Goal: Task Accomplishment & Management: Complete application form

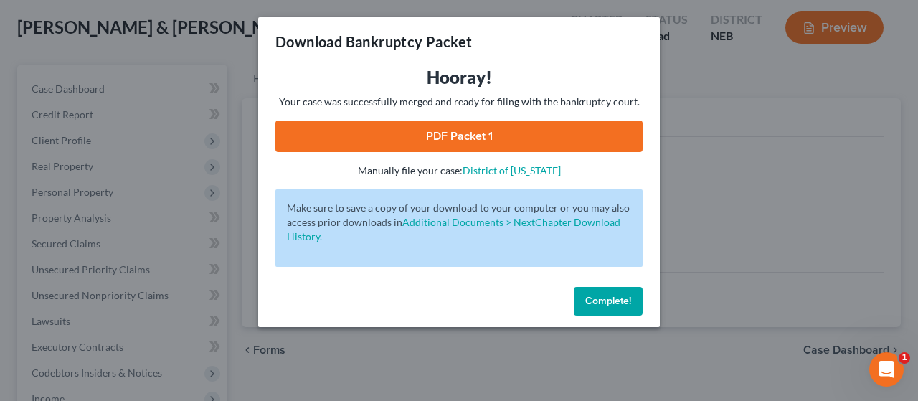
drag, startPoint x: 621, startPoint y: 304, endPoint x: 598, endPoint y: 295, distance: 24.8
click at [618, 301] on span "Complete!" at bounding box center [608, 301] width 46 height 12
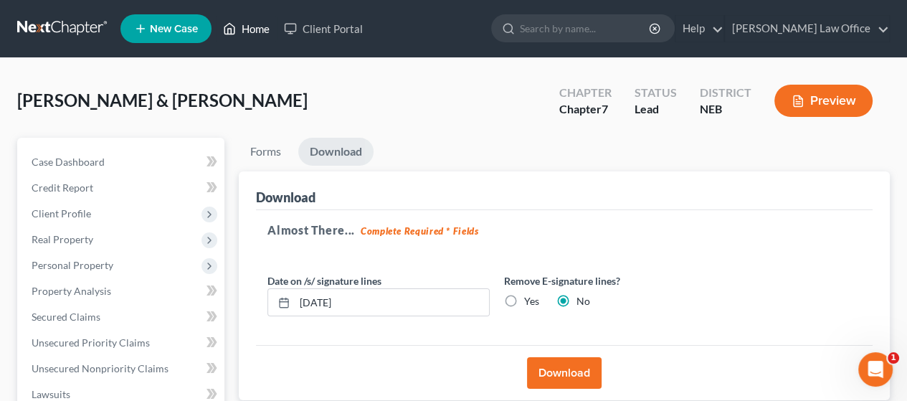
click at [261, 31] on link "Home" at bounding box center [246, 29] width 61 height 26
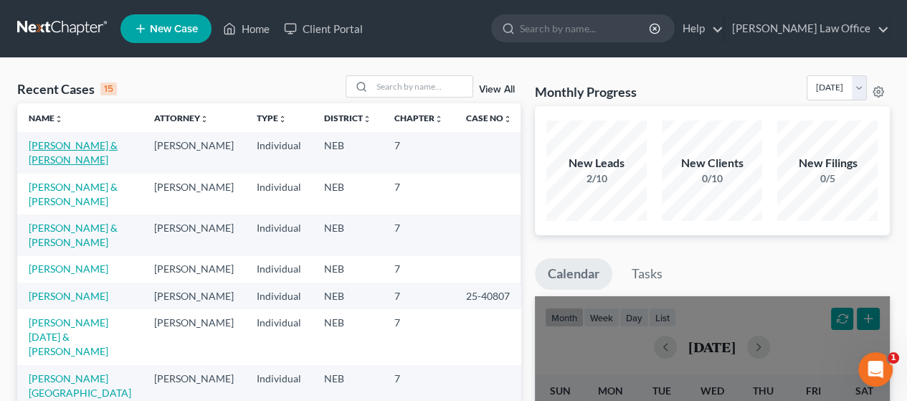
click at [65, 143] on link "[PERSON_NAME] & [PERSON_NAME]" at bounding box center [73, 152] width 89 height 27
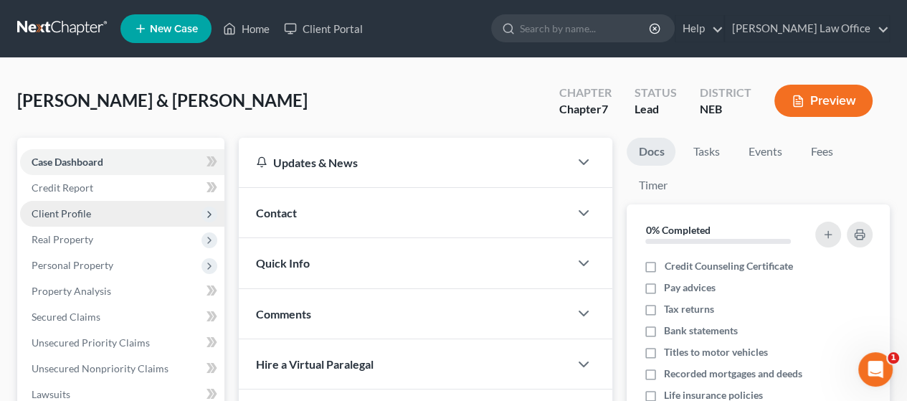
click at [86, 208] on span "Client Profile" at bounding box center [62, 213] width 60 height 12
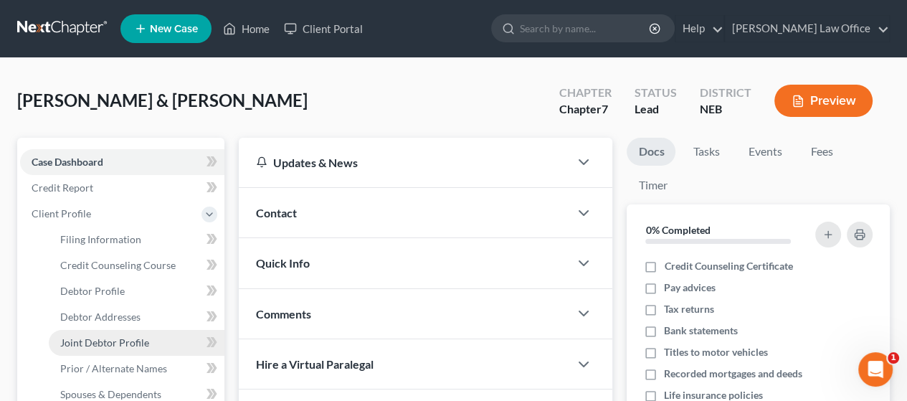
click at [133, 338] on span "Joint Debtor Profile" at bounding box center [104, 342] width 89 height 12
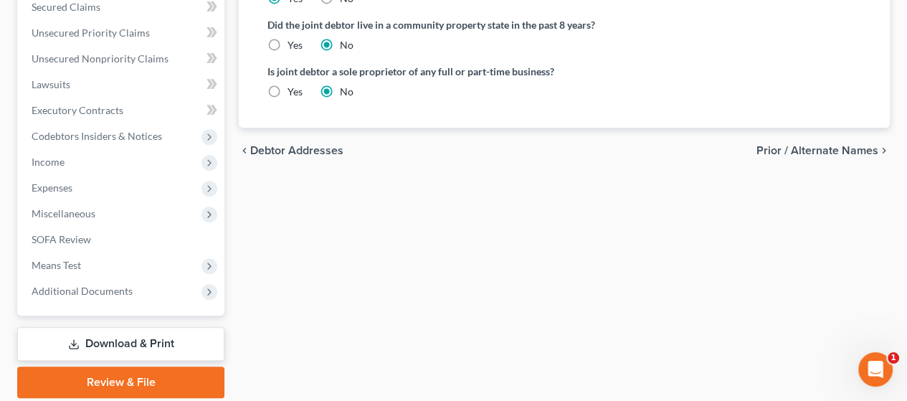
scroll to position [502, 0]
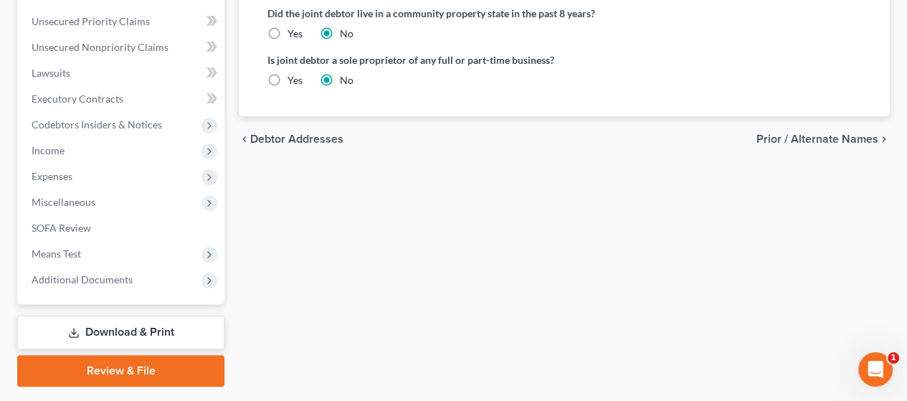
click at [820, 135] on span "Prior / Alternate Names" at bounding box center [818, 138] width 122 height 11
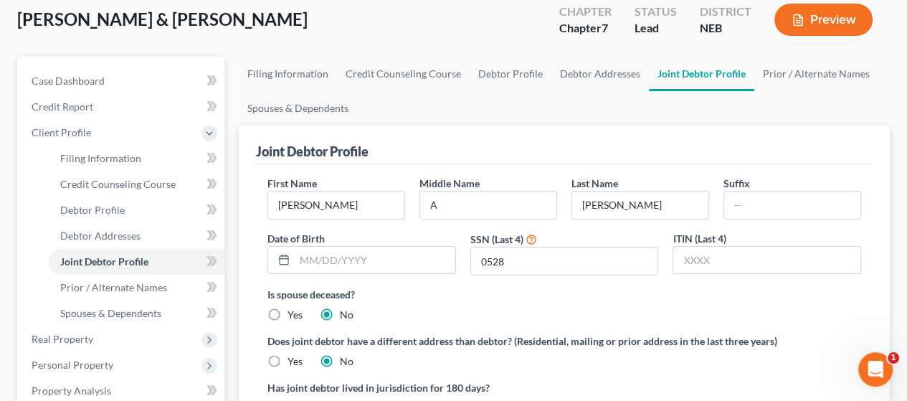
scroll to position [72, 0]
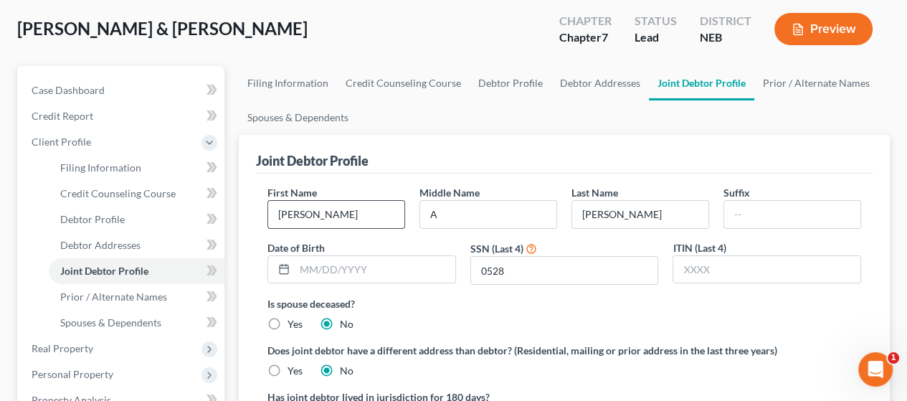
click at [319, 214] on input "[PERSON_NAME]" at bounding box center [336, 214] width 136 height 27
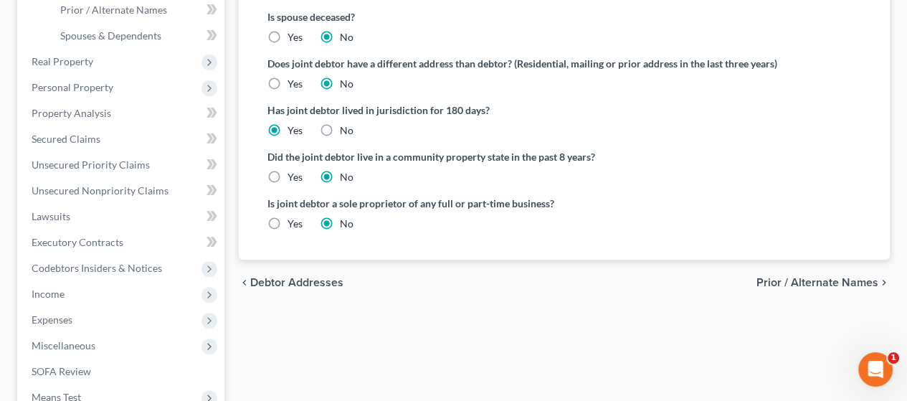
type input "[PERSON_NAME]"
click at [803, 280] on span "Prior / Alternate Names" at bounding box center [818, 282] width 122 height 11
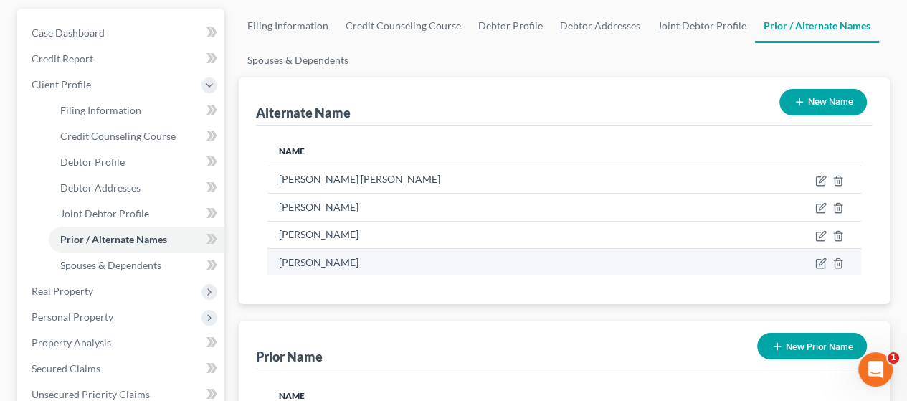
scroll to position [143, 0]
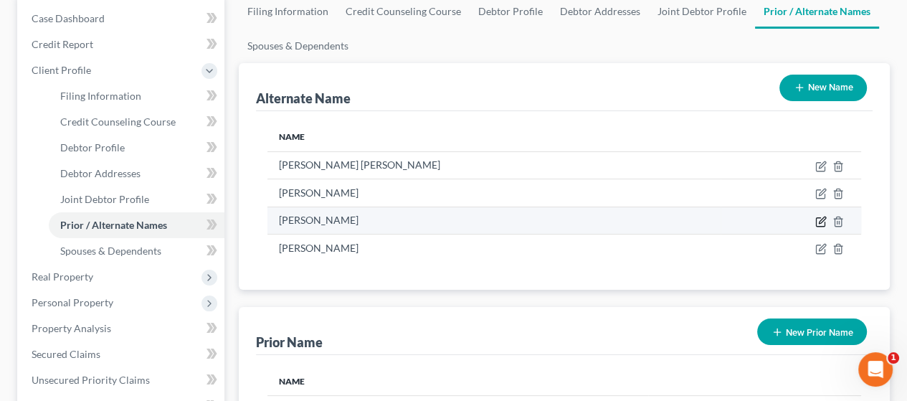
click at [823, 219] on icon at bounding box center [821, 221] width 11 height 11
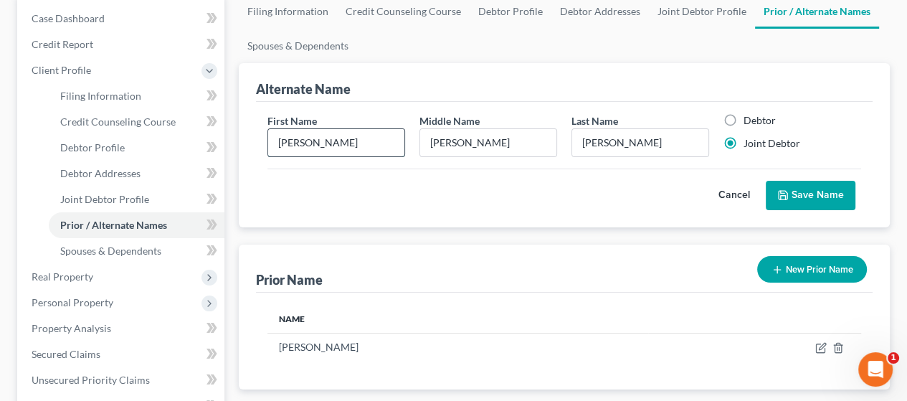
click at [341, 144] on input "[PERSON_NAME]" at bounding box center [336, 142] width 136 height 27
type input "[PERSON_NAME]"
click at [460, 141] on input "[PERSON_NAME]" at bounding box center [488, 142] width 136 height 27
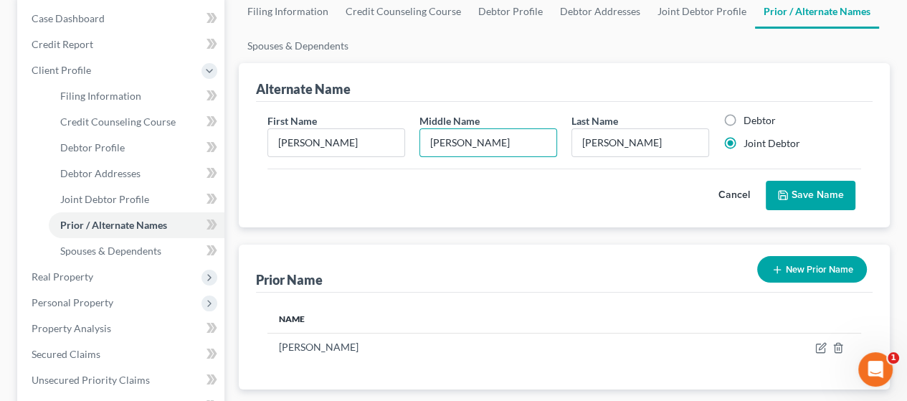
type input "[PERSON_NAME]"
click at [821, 186] on button "Save Name" at bounding box center [811, 196] width 90 height 30
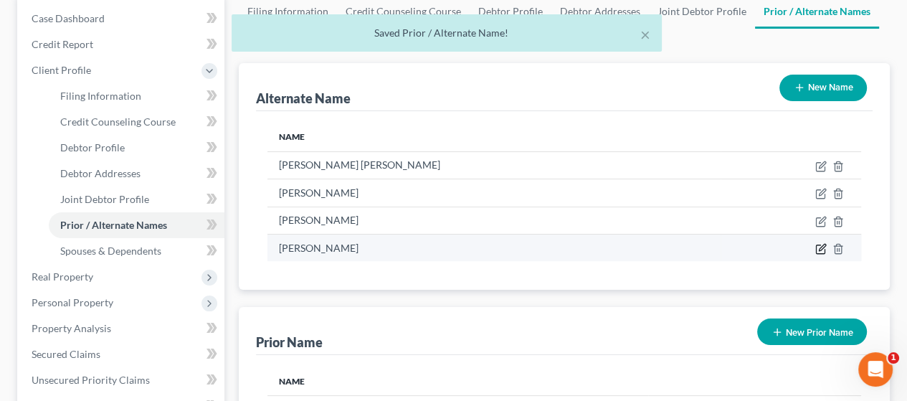
click at [819, 247] on icon at bounding box center [821, 248] width 11 height 11
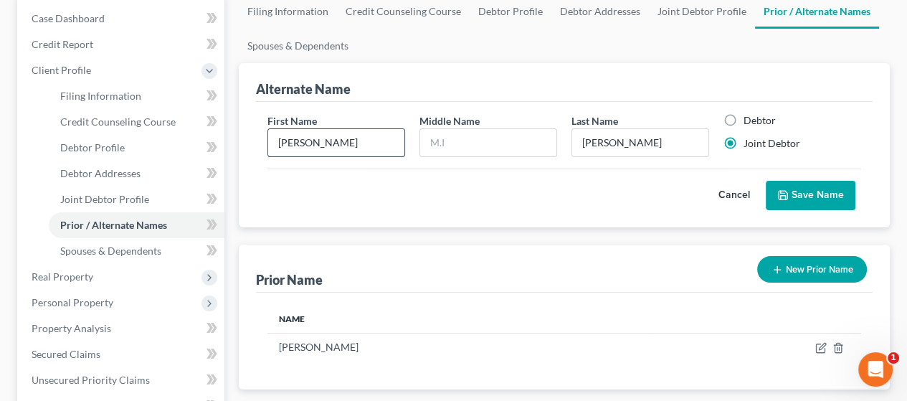
click at [361, 141] on input "[PERSON_NAME]" at bounding box center [336, 142] width 136 height 27
type input "[PERSON_NAME]"
click at [822, 194] on button "Save Name" at bounding box center [811, 196] width 90 height 30
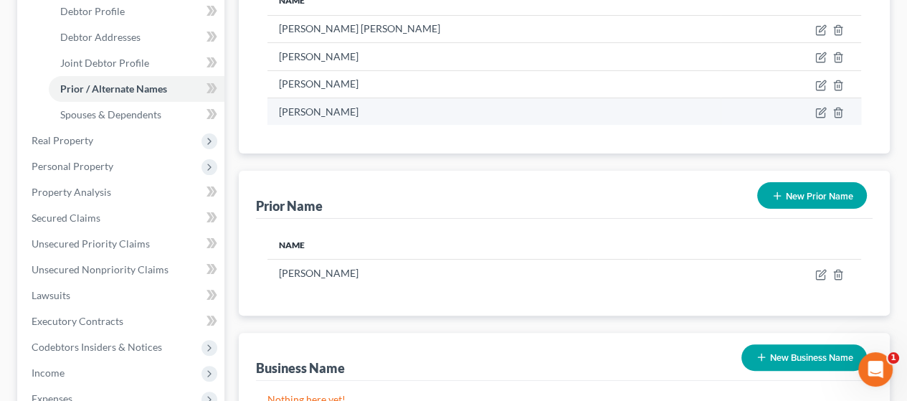
scroll to position [287, 0]
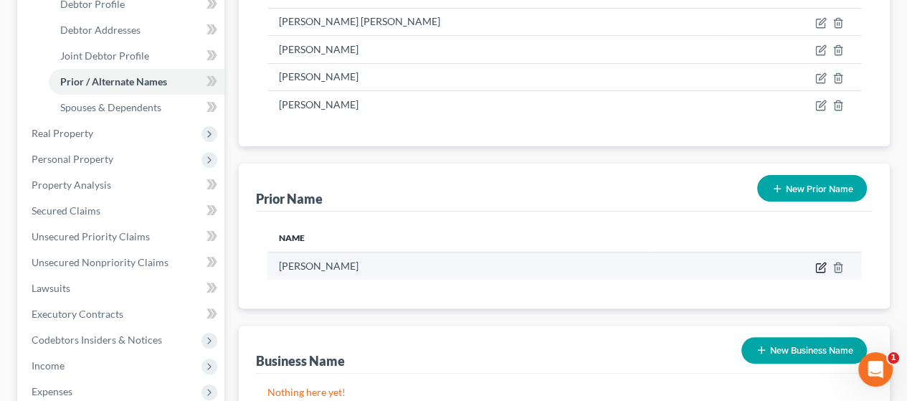
click at [821, 262] on icon "button" at bounding box center [821, 267] width 11 height 11
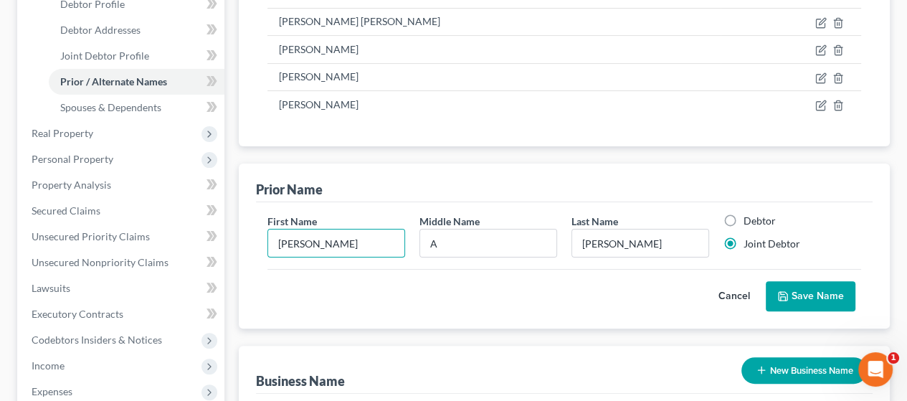
drag, startPoint x: 325, startPoint y: 244, endPoint x: 330, endPoint y: 258, distance: 15.2
click at [325, 242] on input "[PERSON_NAME]" at bounding box center [336, 243] width 136 height 27
type input "[PERSON_NAME]"
click at [818, 288] on button "Save Name" at bounding box center [811, 296] width 90 height 30
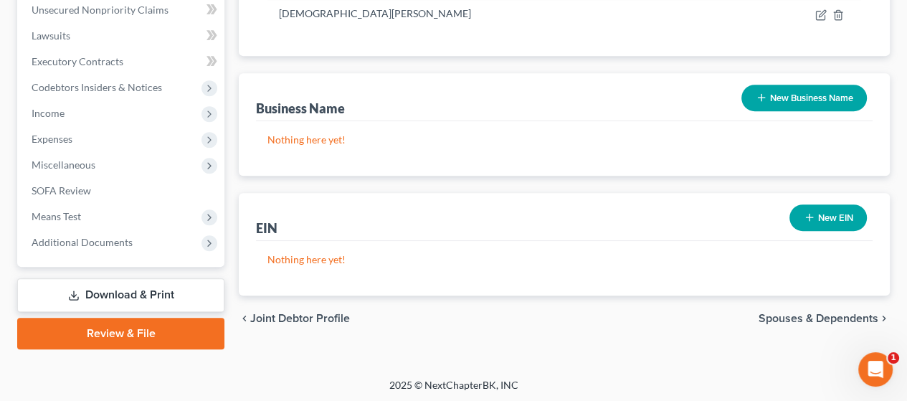
scroll to position [541, 0]
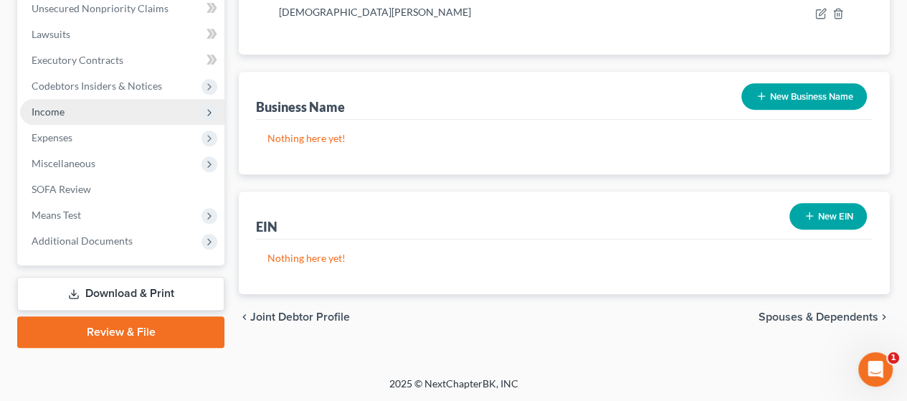
click at [100, 110] on span "Income" at bounding box center [122, 112] width 204 height 26
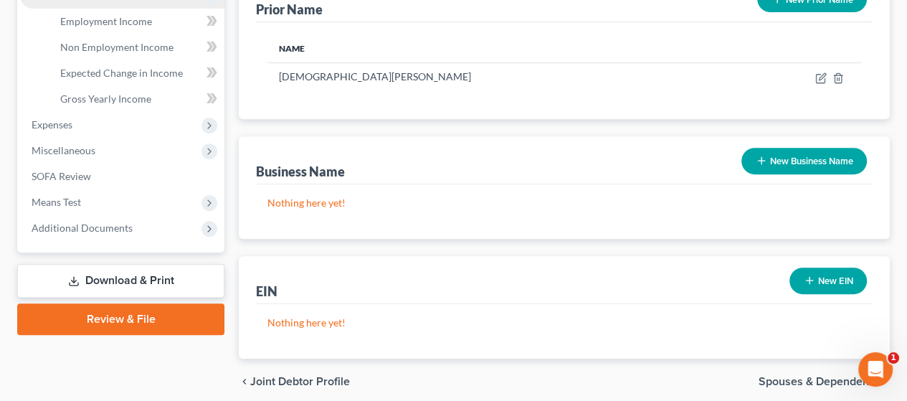
scroll to position [360, 0]
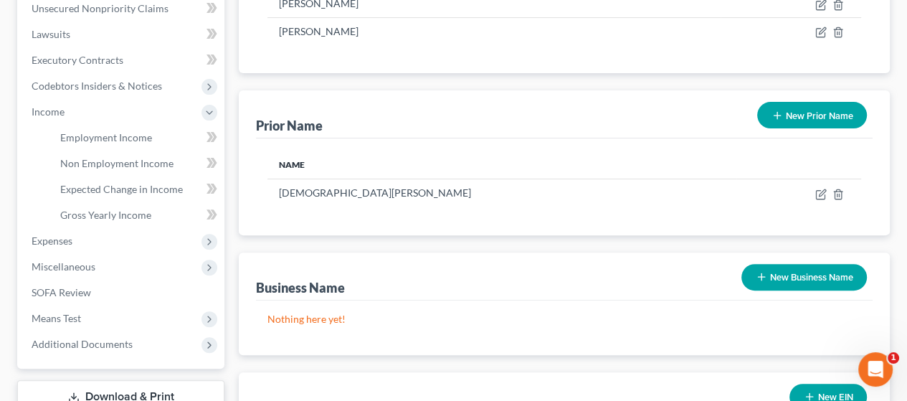
click at [471, 285] on div "Business Name New Business Name" at bounding box center [564, 276] width 617 height 48
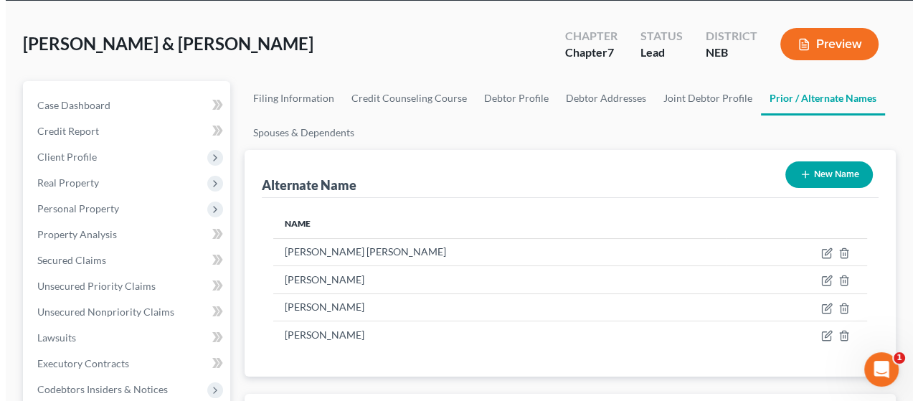
scroll to position [0, 0]
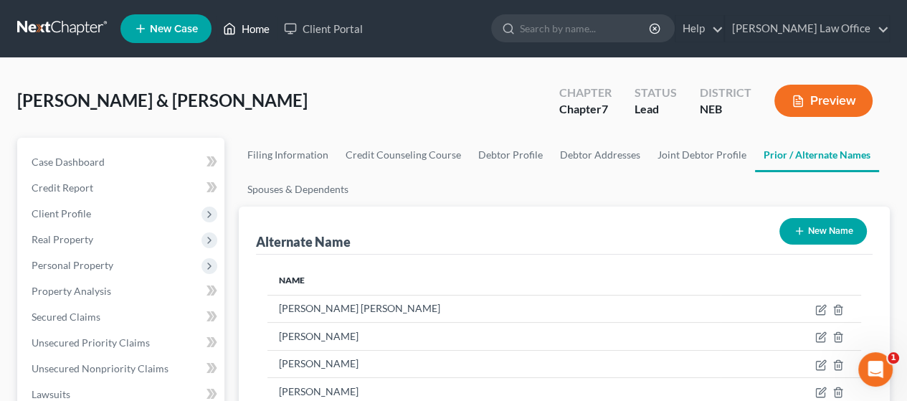
click at [258, 22] on link "Home" at bounding box center [246, 29] width 61 height 26
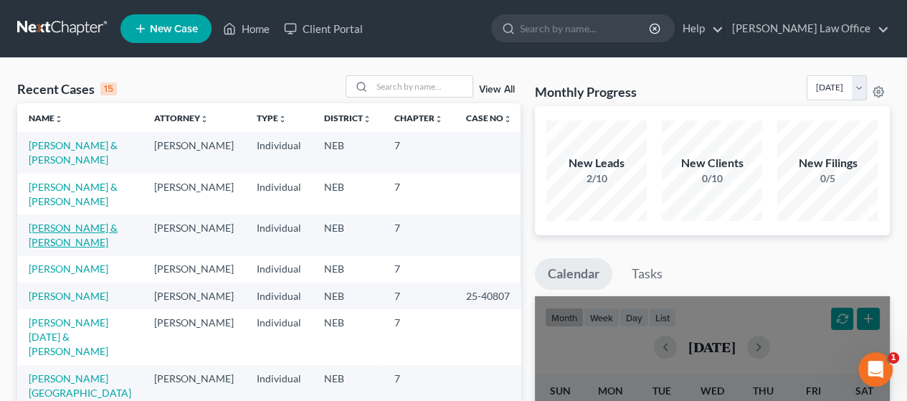
click at [61, 232] on link "[PERSON_NAME] & [PERSON_NAME]" at bounding box center [73, 235] width 89 height 27
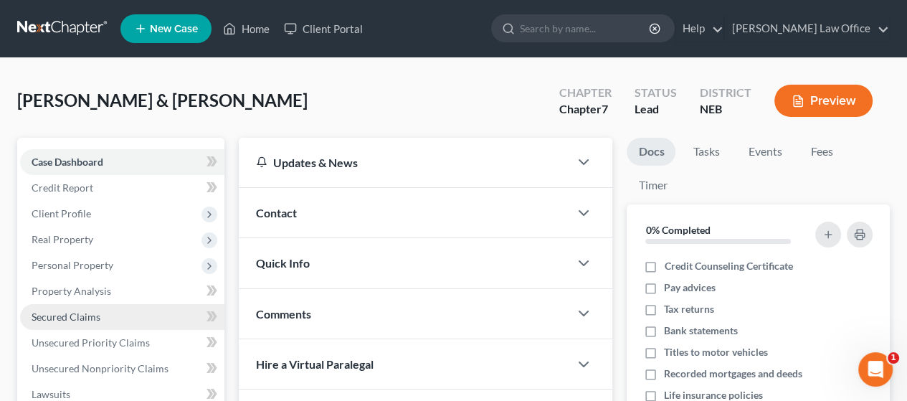
click at [93, 313] on span "Secured Claims" at bounding box center [66, 317] width 69 height 12
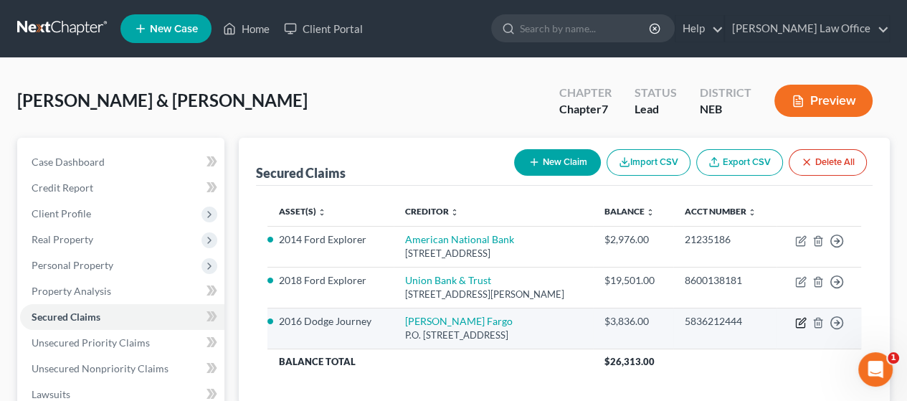
click at [801, 317] on icon "button" at bounding box center [800, 322] width 11 height 11
select select "43"
select select "13"
select select "2"
select select "3"
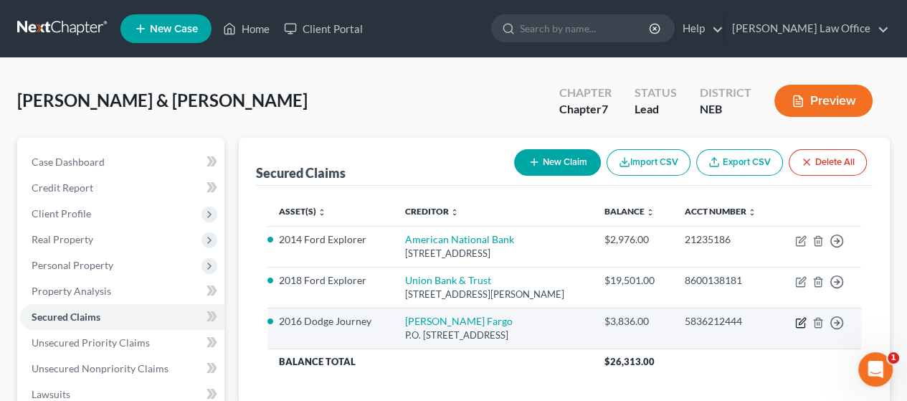
select select "0"
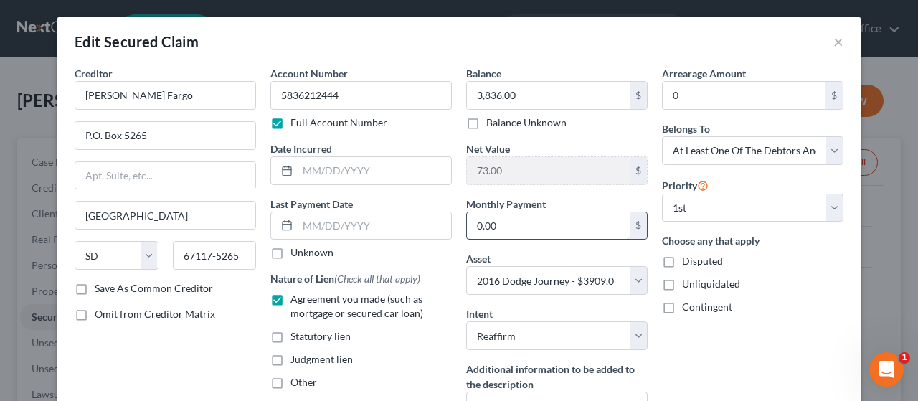
click at [499, 217] on input "0.00" at bounding box center [548, 225] width 163 height 27
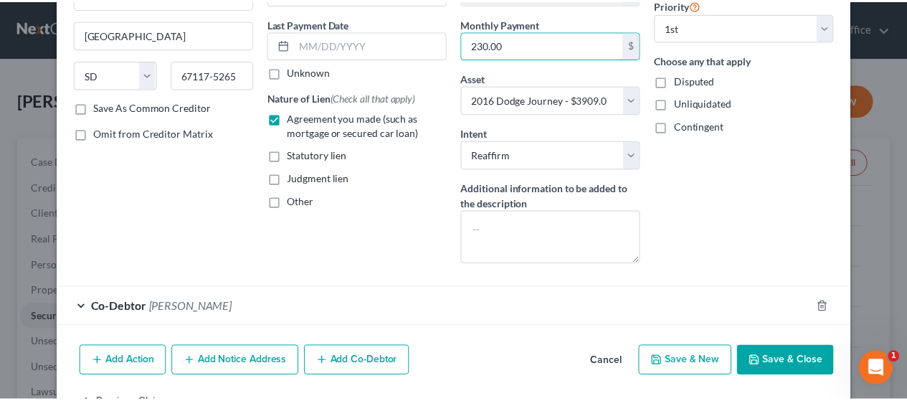
scroll to position [215, 0]
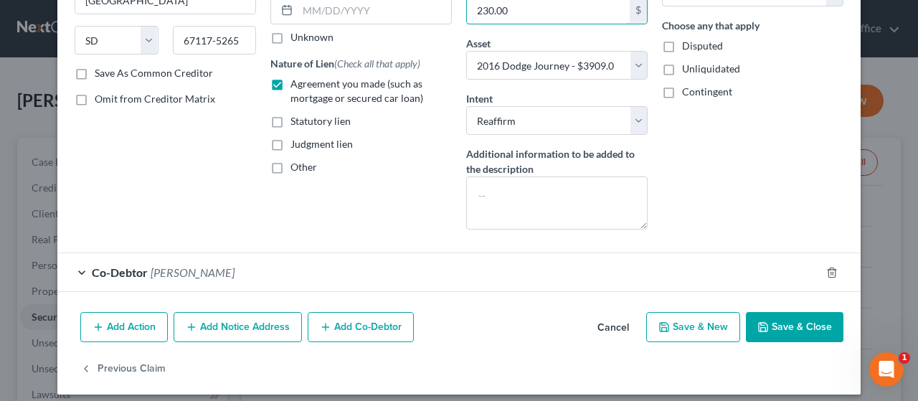
type input "230.00"
click at [781, 326] on button "Save & Close" at bounding box center [795, 327] width 98 height 30
select select
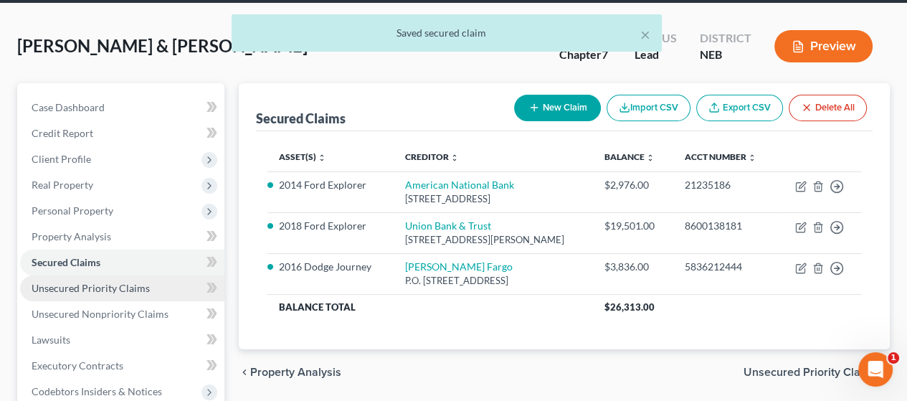
scroll to position [143, 0]
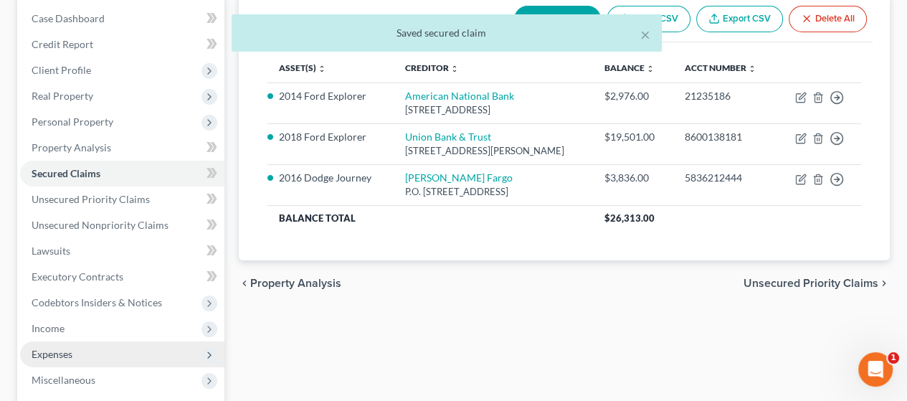
click at [100, 352] on span "Expenses" at bounding box center [122, 354] width 204 height 26
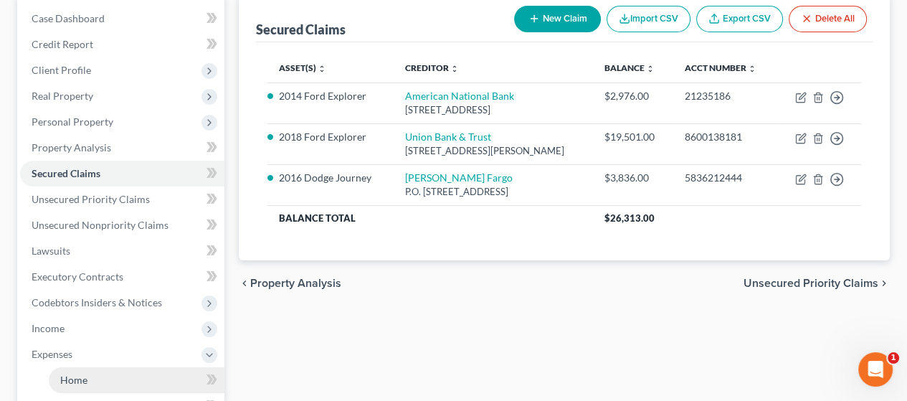
drag, startPoint x: 109, startPoint y: 371, endPoint x: 115, endPoint y: 375, distance: 7.8
click at [109, 372] on link "Home" at bounding box center [137, 380] width 176 height 26
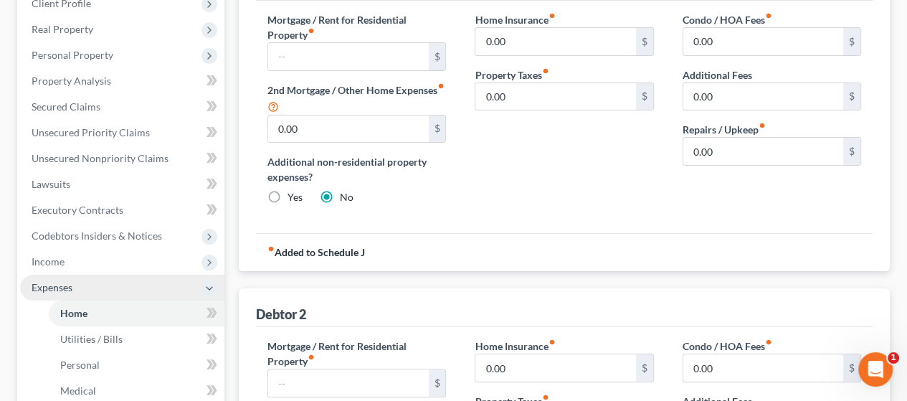
scroll to position [215, 0]
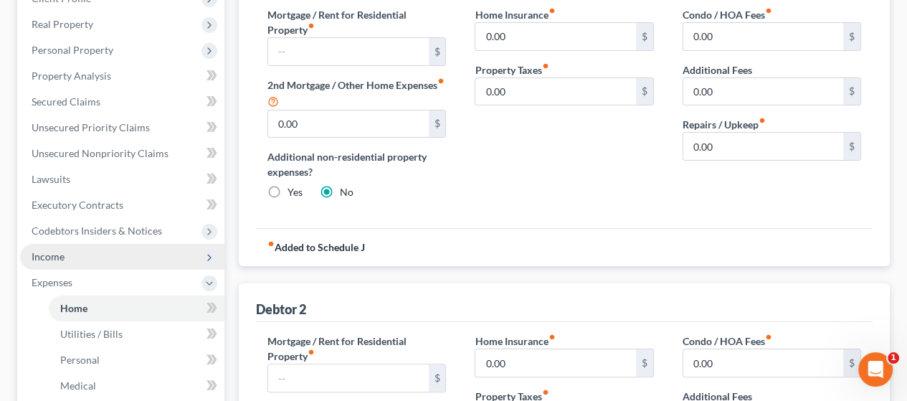
click at [98, 252] on span "Income" at bounding box center [122, 257] width 204 height 26
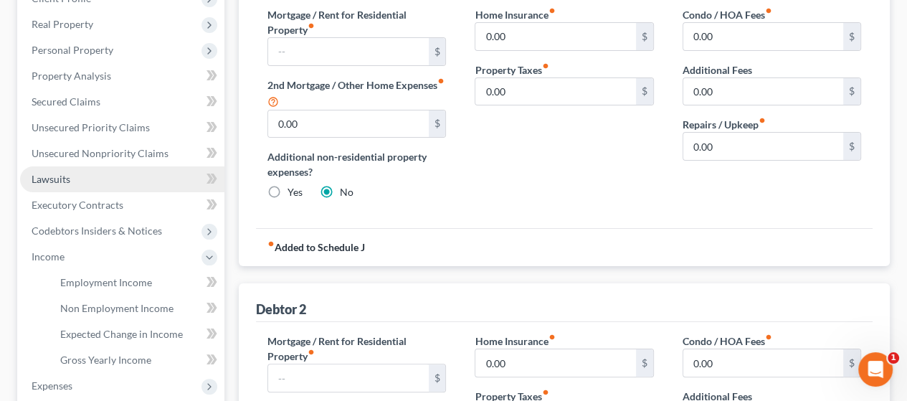
click at [135, 172] on link "Lawsuits" at bounding box center [122, 179] width 204 height 26
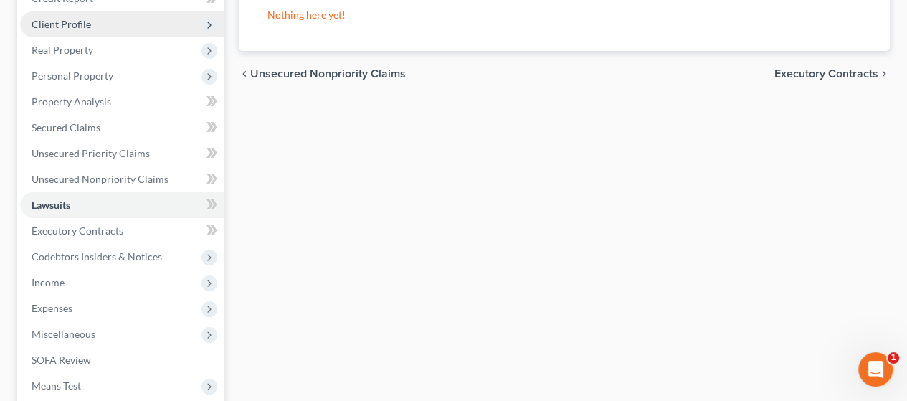
scroll to position [215, 0]
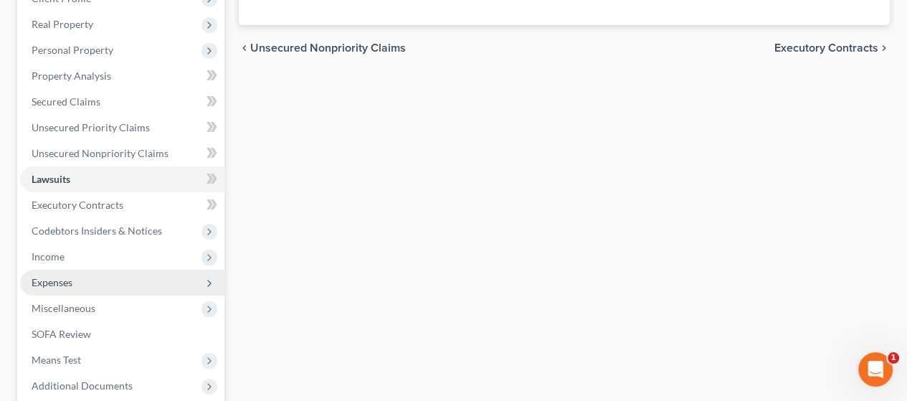
click at [98, 280] on span "Expenses" at bounding box center [122, 283] width 204 height 26
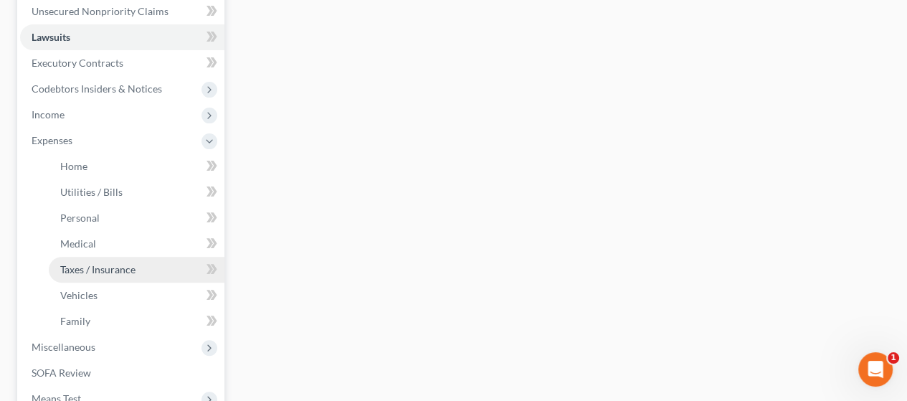
scroll to position [359, 0]
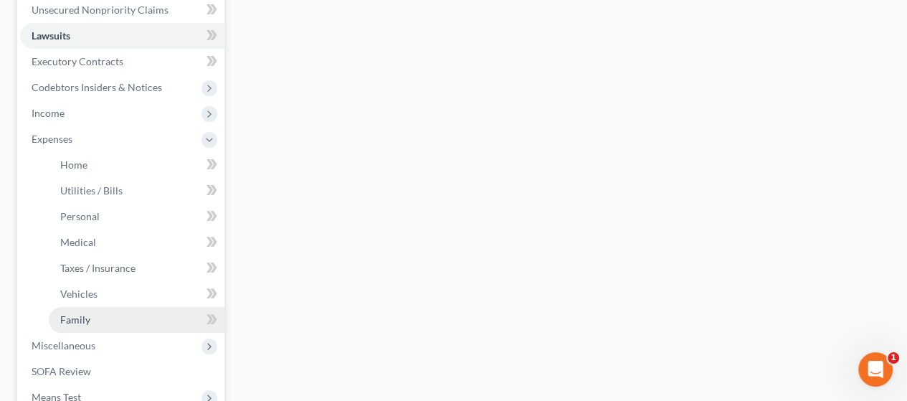
click at [141, 314] on link "Family" at bounding box center [137, 320] width 176 height 26
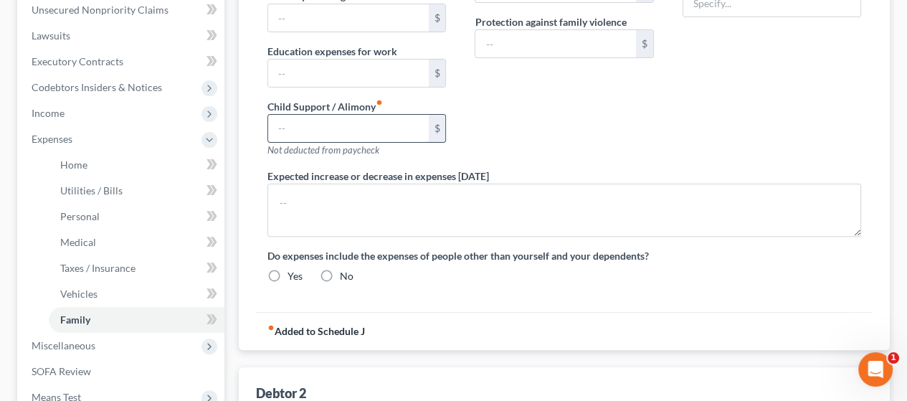
type input "0.00"
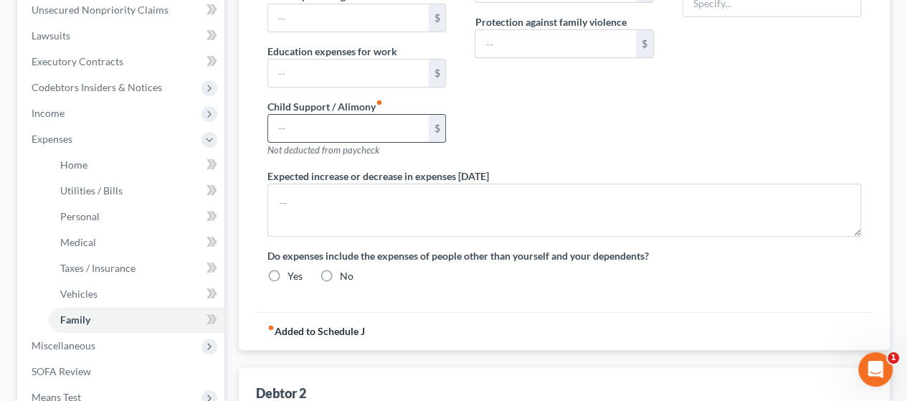
type input "0.00"
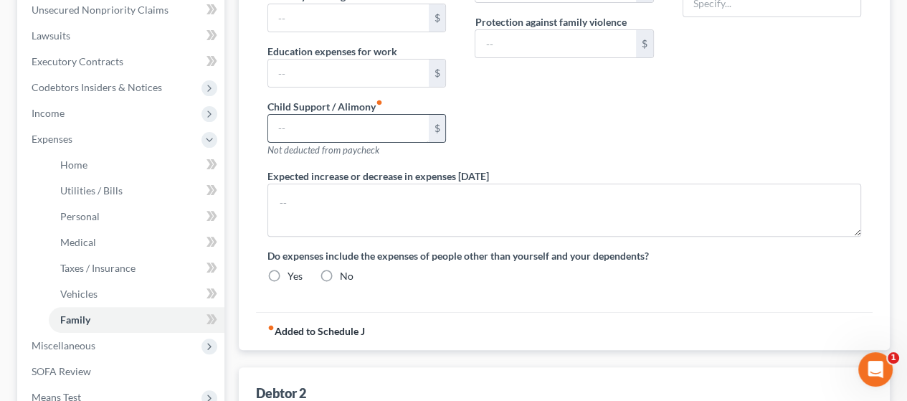
radio input "true"
type input "0.00"
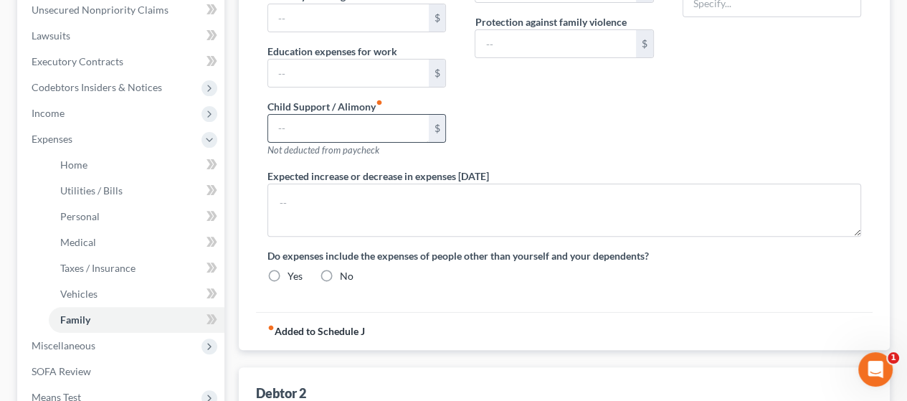
type input "0.00"
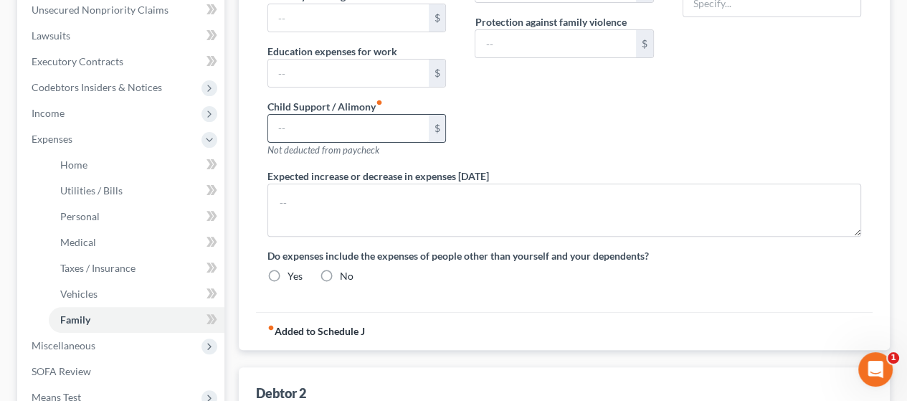
type input "0.00"
radio input "true"
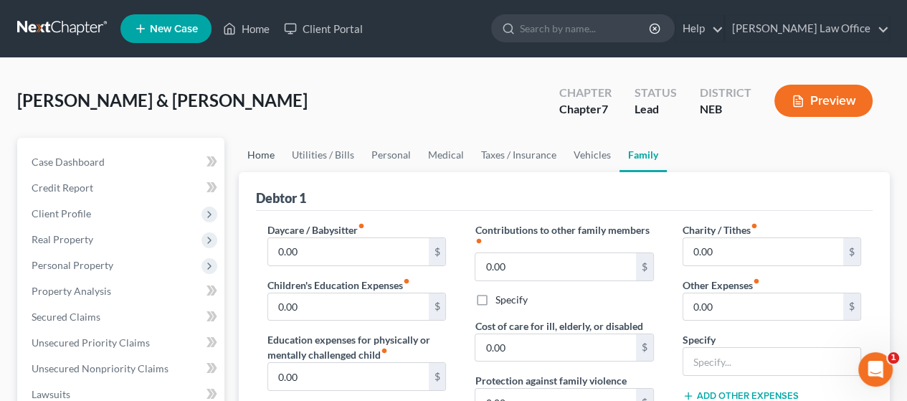
click at [258, 148] on link "Home" at bounding box center [261, 155] width 44 height 34
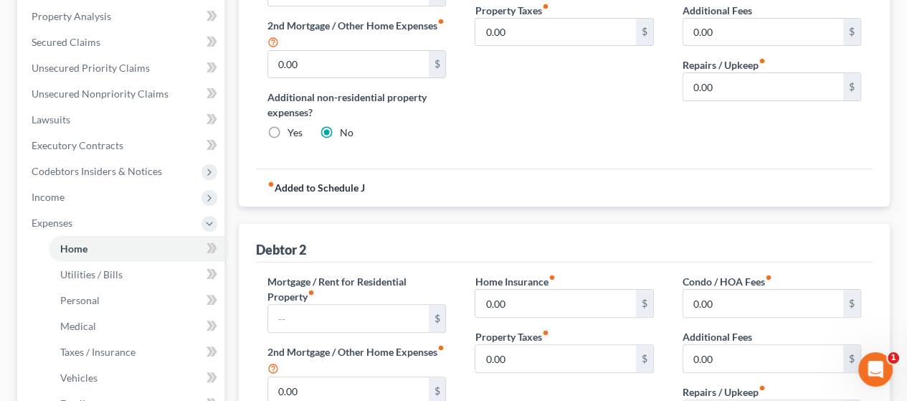
scroll to position [359, 0]
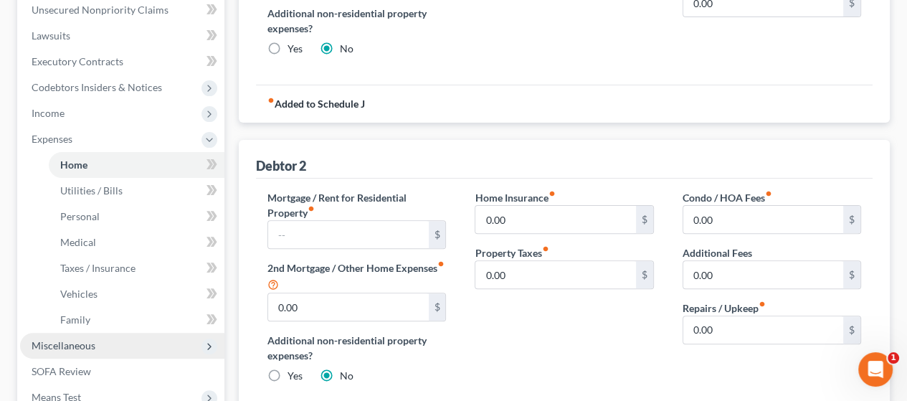
click at [174, 341] on span "Miscellaneous" at bounding box center [122, 346] width 204 height 26
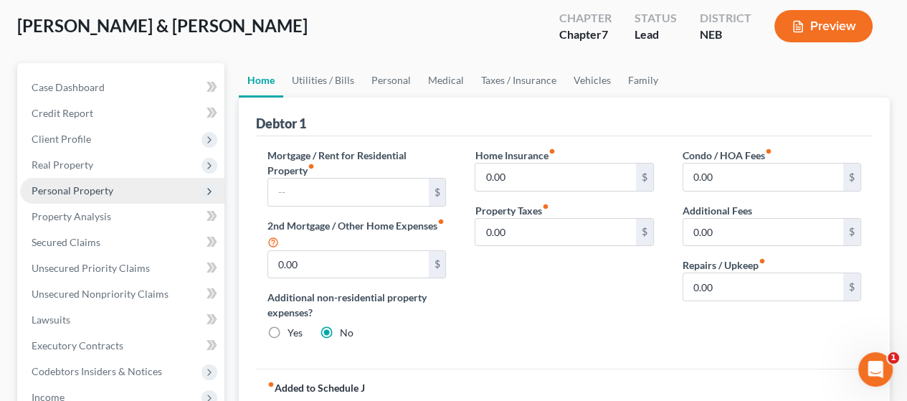
scroll to position [72, 0]
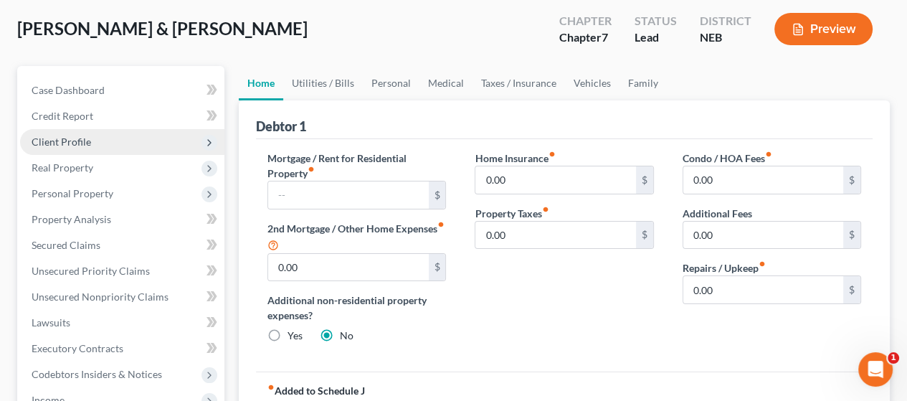
click at [149, 136] on span "Client Profile" at bounding box center [122, 142] width 204 height 26
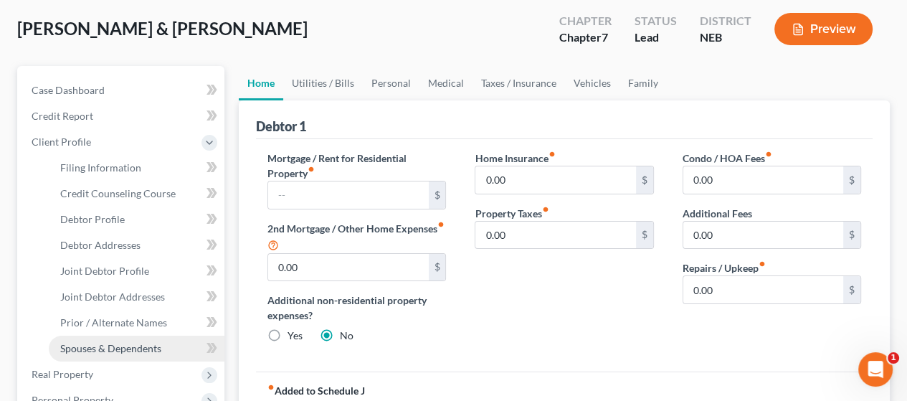
click at [147, 344] on span "Spouses & Dependents" at bounding box center [110, 348] width 101 height 12
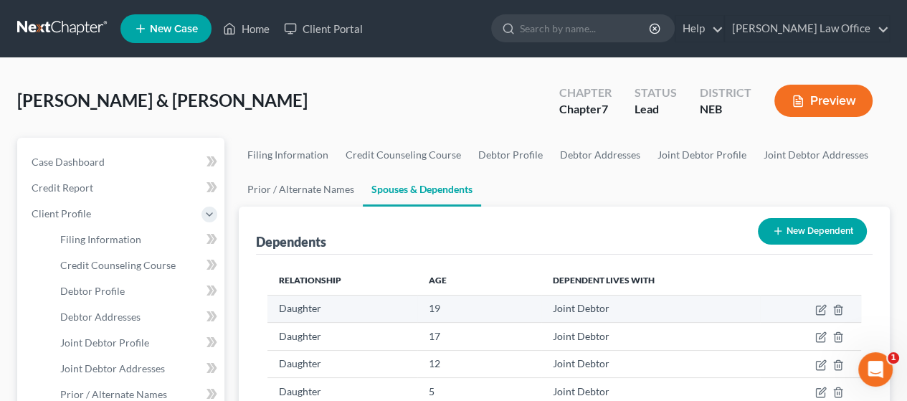
scroll to position [143, 0]
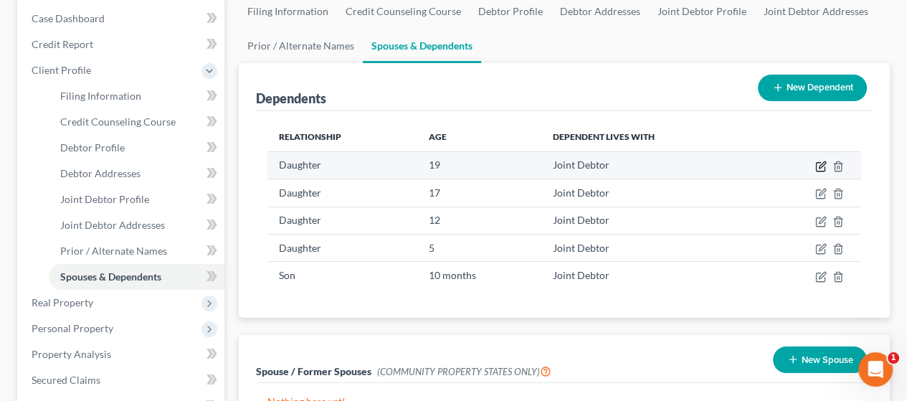
click at [823, 163] on icon "button" at bounding box center [822, 164] width 6 height 6
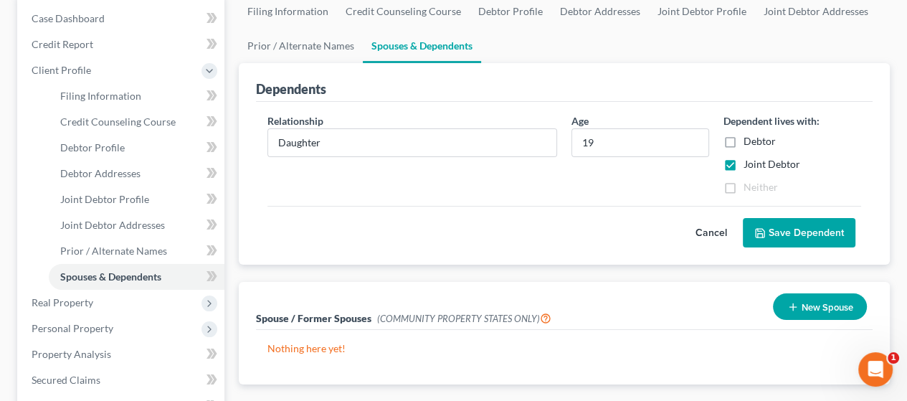
click at [744, 137] on label "Debtor" at bounding box center [760, 141] width 32 height 14
click at [750, 137] on input "Debtor" at bounding box center [754, 138] width 9 height 9
checkbox input "true"
click at [744, 163] on label "Joint Debtor" at bounding box center [772, 164] width 57 height 14
click at [750, 163] on input "Joint Debtor" at bounding box center [754, 161] width 9 height 9
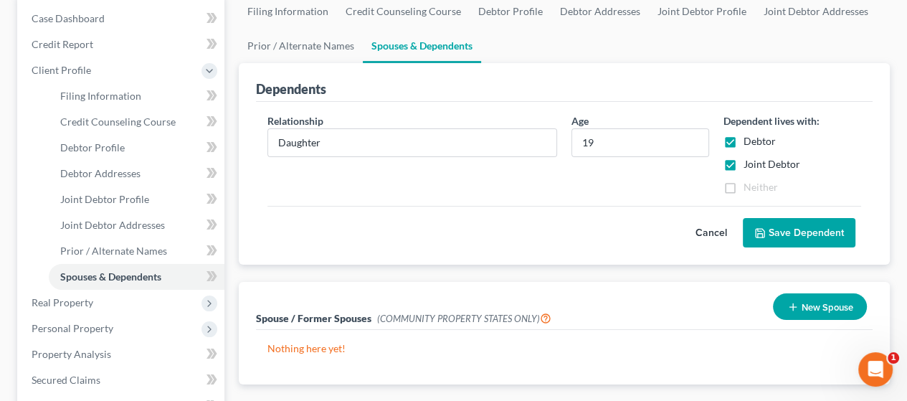
checkbox input "false"
click at [808, 232] on button "Save Dependent" at bounding box center [799, 233] width 113 height 30
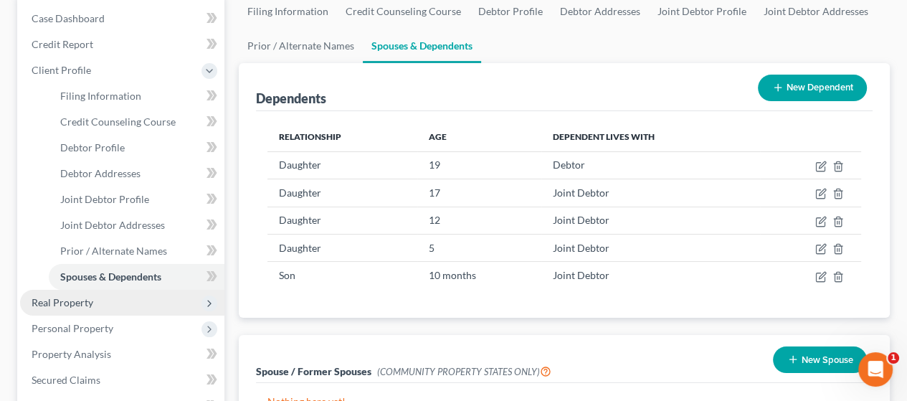
click at [115, 300] on span "Real Property" at bounding box center [122, 303] width 204 height 26
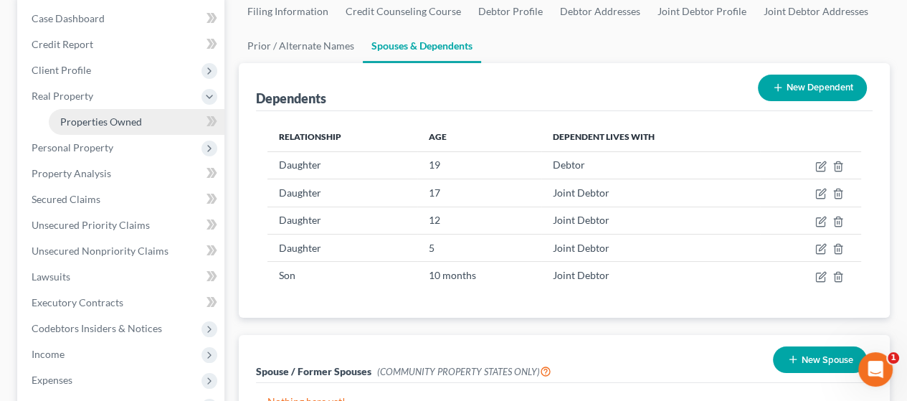
click at [143, 116] on link "Properties Owned" at bounding box center [137, 122] width 176 height 26
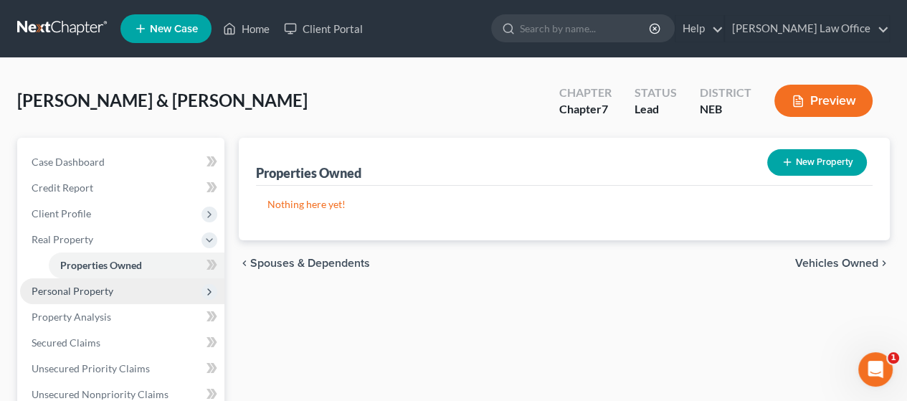
click at [141, 283] on span "Personal Property" at bounding box center [122, 291] width 204 height 26
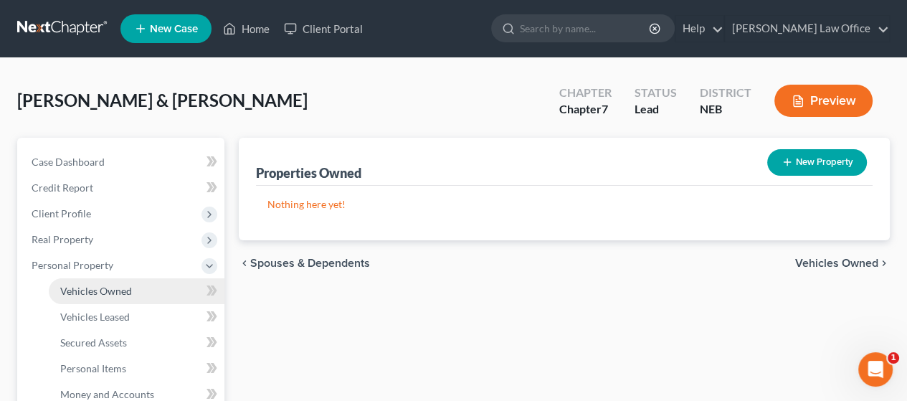
click at [148, 290] on link "Vehicles Owned" at bounding box center [137, 291] width 176 height 26
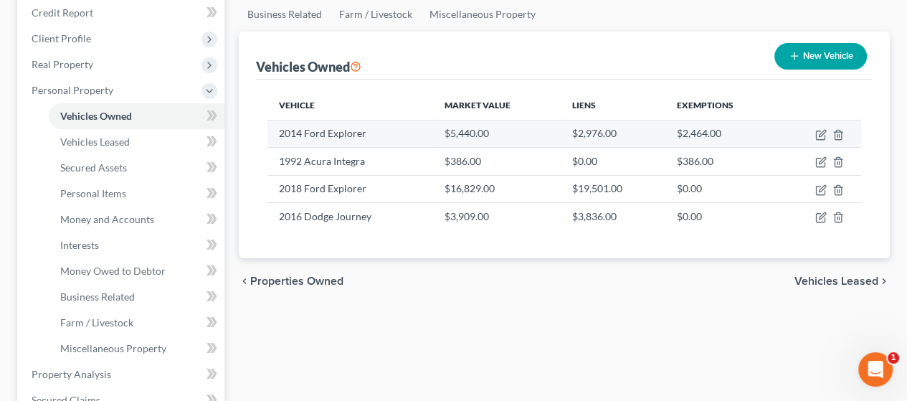
scroll to position [215, 0]
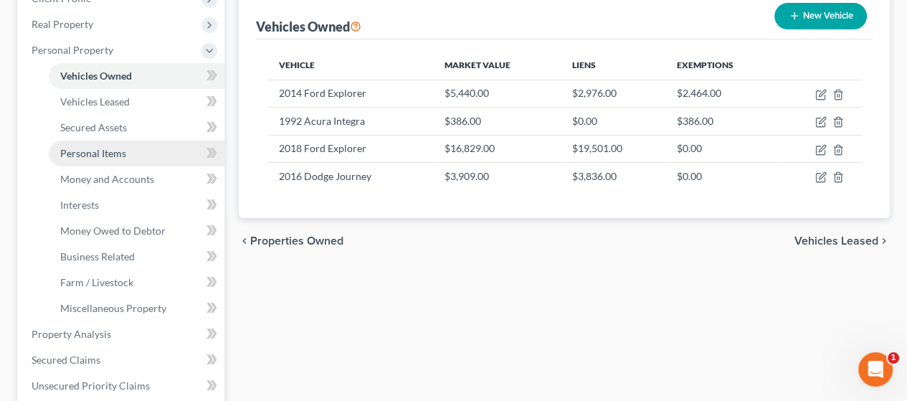
click at [115, 151] on span "Personal Items" at bounding box center [93, 153] width 66 height 12
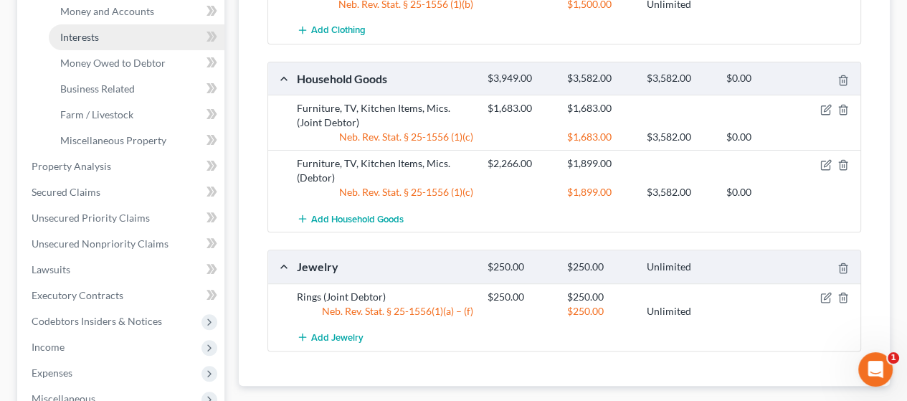
scroll to position [359, 0]
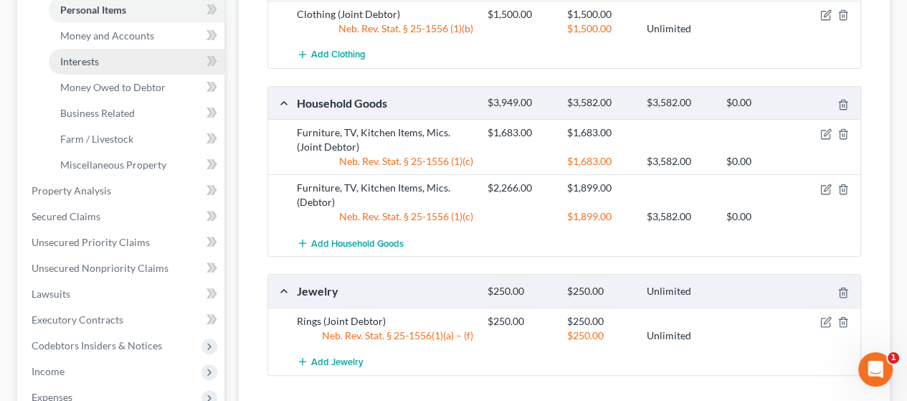
click at [106, 55] on link "Interests" at bounding box center [137, 62] width 176 height 26
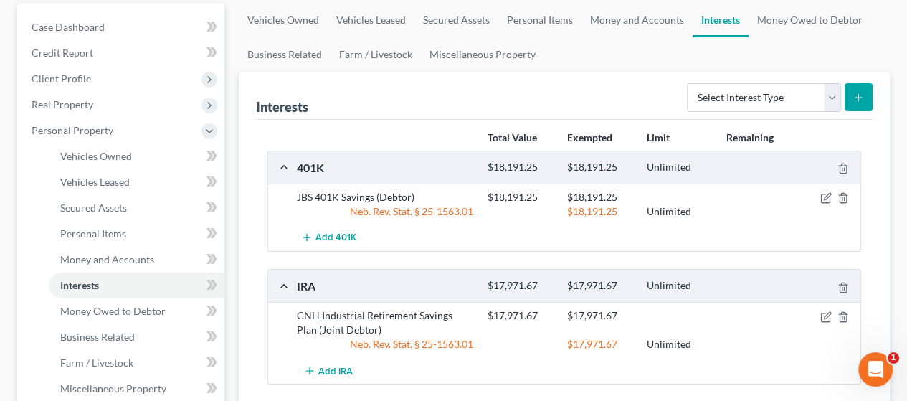
scroll to position [143, 0]
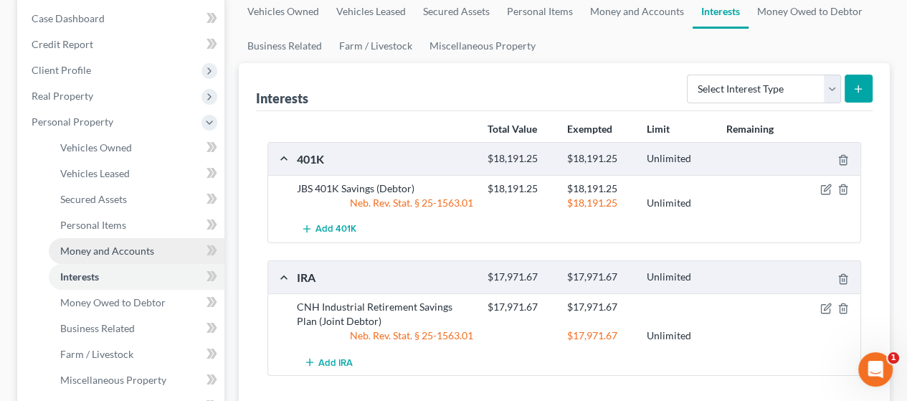
click at [146, 246] on span "Money and Accounts" at bounding box center [107, 251] width 94 height 12
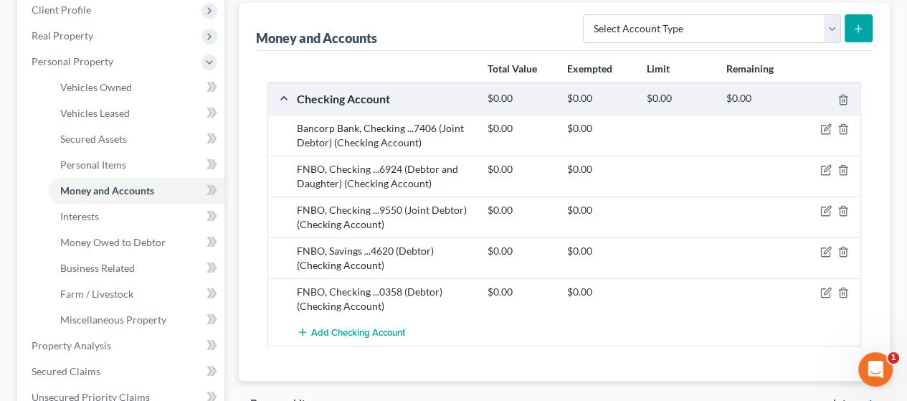
scroll to position [287, 0]
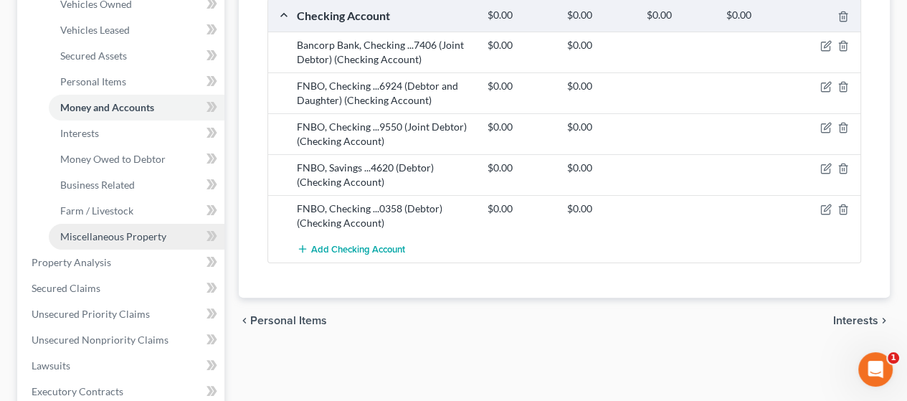
click at [120, 234] on span "Miscellaneous Property" at bounding box center [113, 236] width 106 height 12
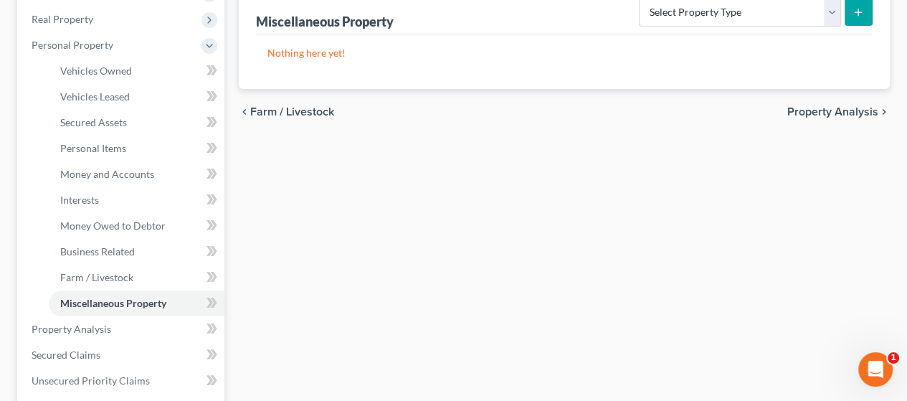
scroll to position [287, 0]
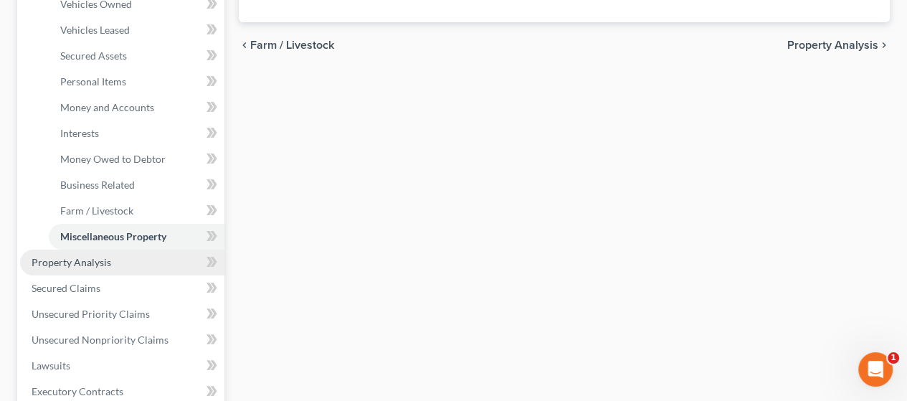
click at [106, 256] on span "Property Analysis" at bounding box center [72, 262] width 80 height 12
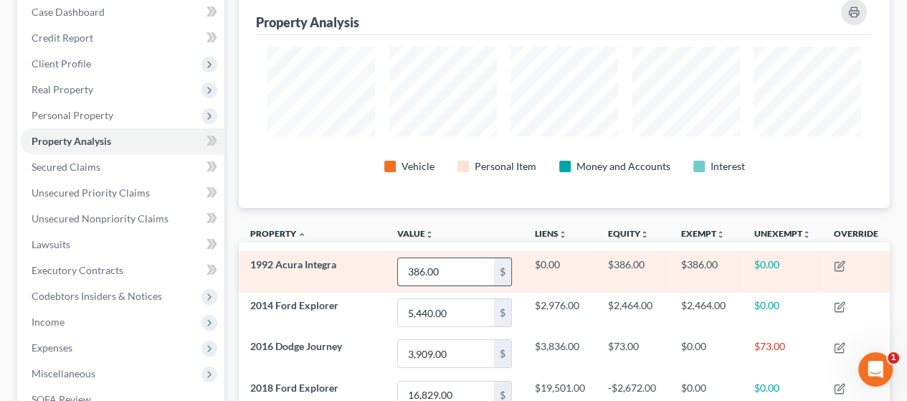
scroll to position [143, 0]
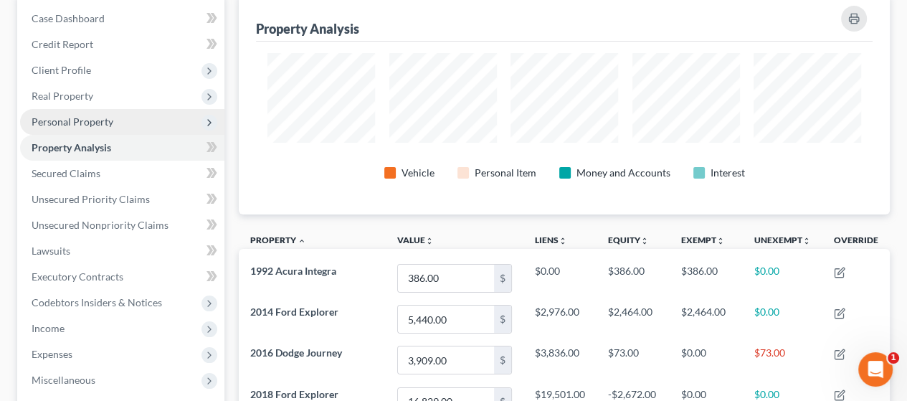
click at [125, 114] on span "Personal Property" at bounding box center [122, 122] width 204 height 26
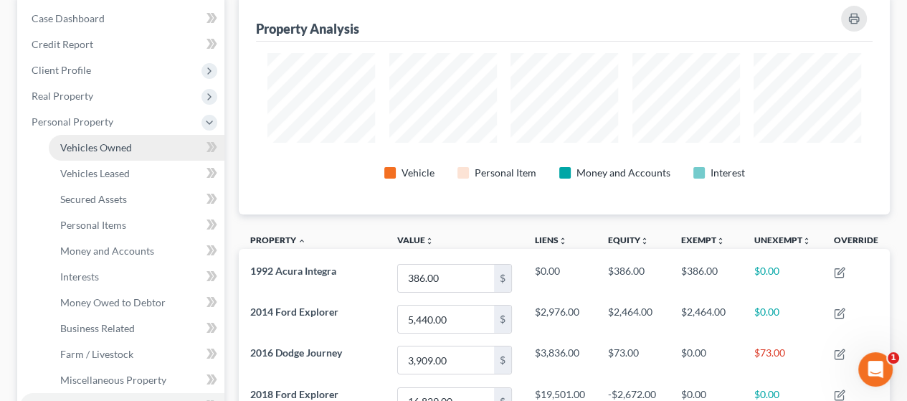
click at [139, 148] on link "Vehicles Owned" at bounding box center [137, 148] width 176 height 26
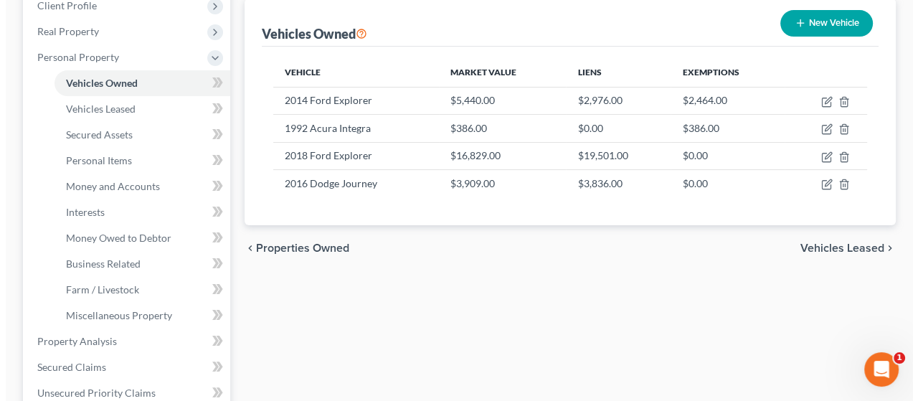
scroll to position [215, 0]
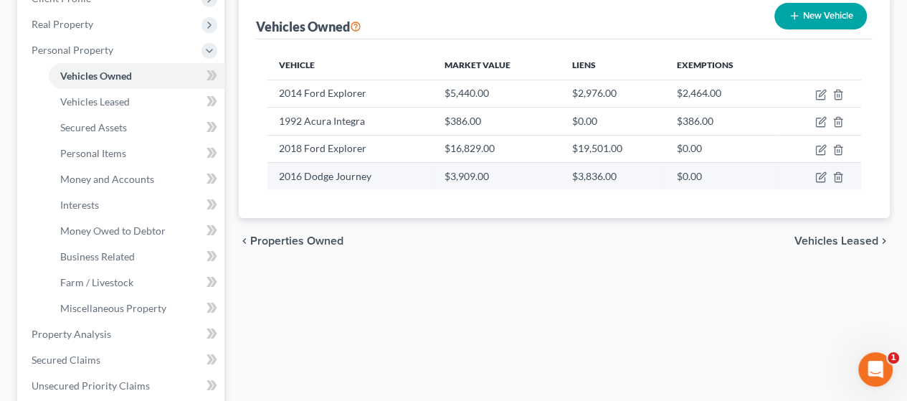
click at [814, 169] on td at bounding box center [820, 175] width 82 height 27
click at [821, 176] on icon "button" at bounding box center [821, 176] width 11 height 11
select select "0"
select select "10"
select select "3"
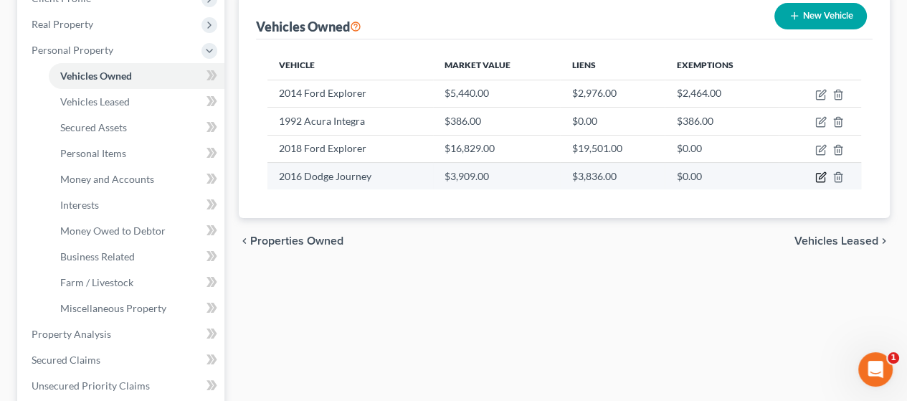
select select "3"
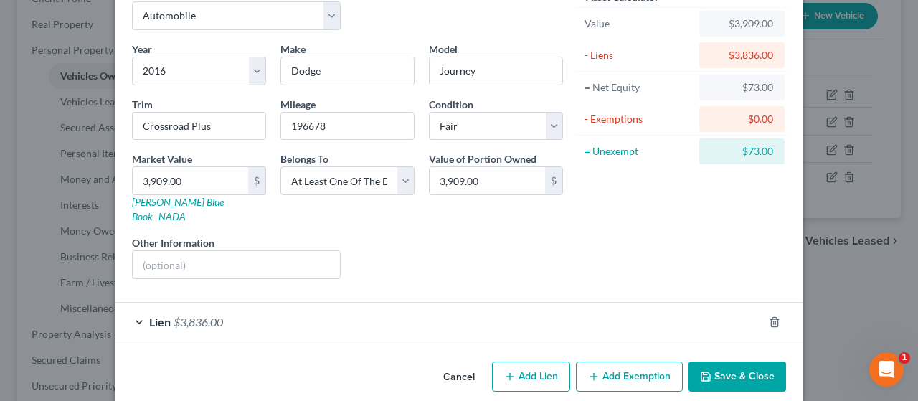
scroll to position [82, 0]
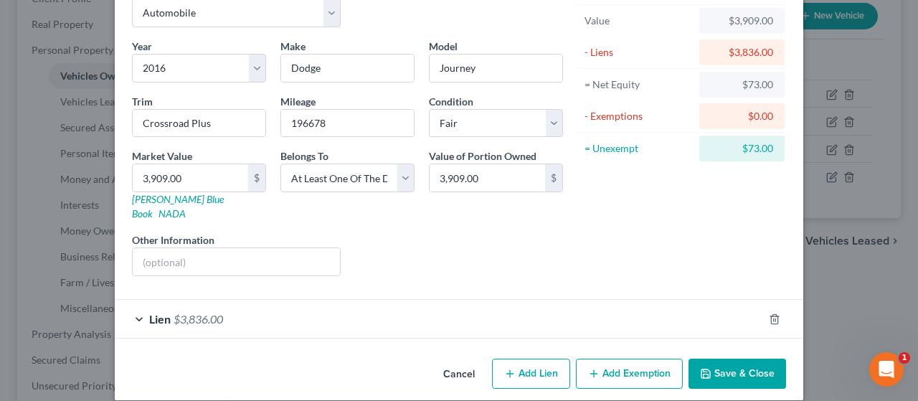
click at [631, 359] on button "Add Exemption" at bounding box center [629, 374] width 107 height 30
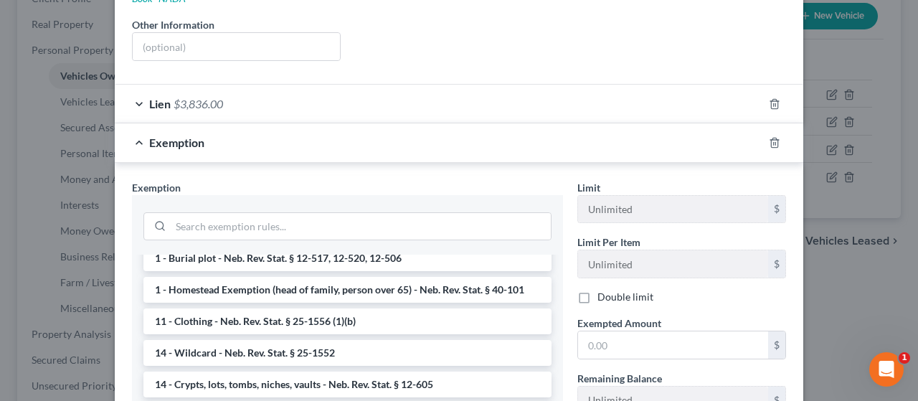
scroll to position [143, 0]
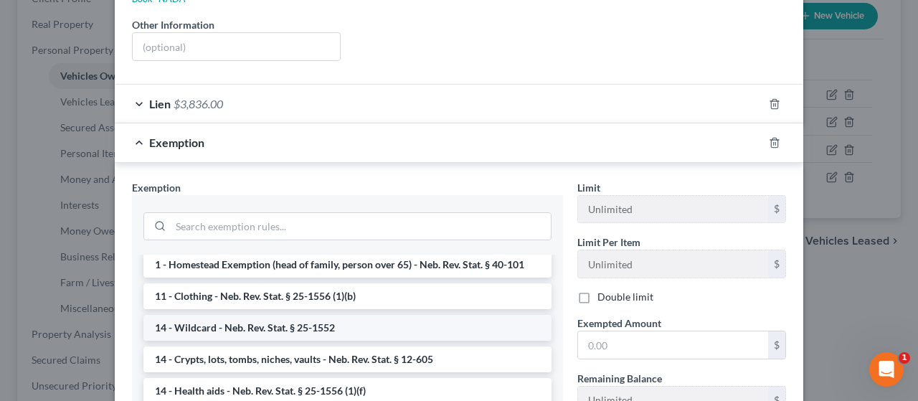
click at [295, 315] on li "14 - Wildcard - Neb. Rev. Stat. § 25-1552" at bounding box center [347, 328] width 408 height 26
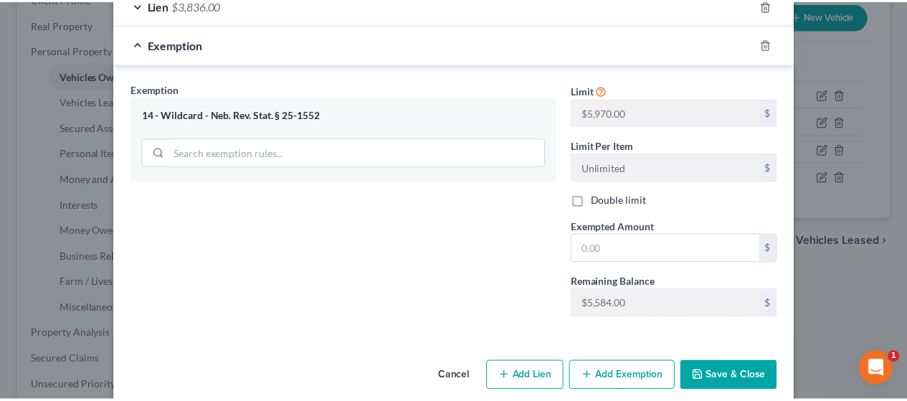
scroll to position [398, 0]
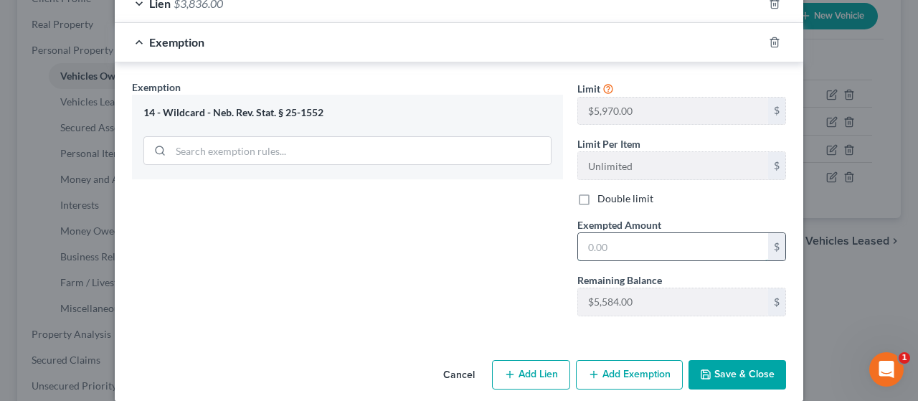
click at [619, 233] on input "text" at bounding box center [673, 246] width 190 height 27
type input "73.00"
click at [743, 360] on button "Save & Close" at bounding box center [738, 375] width 98 height 30
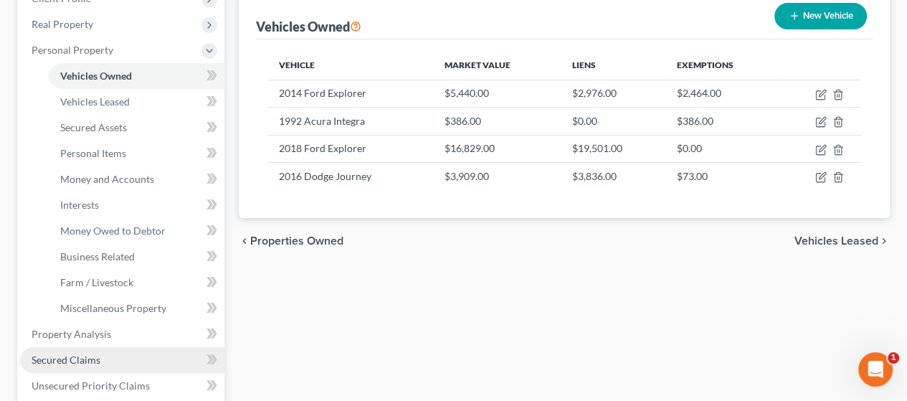
click at [92, 355] on span "Secured Claims" at bounding box center [66, 360] width 69 height 12
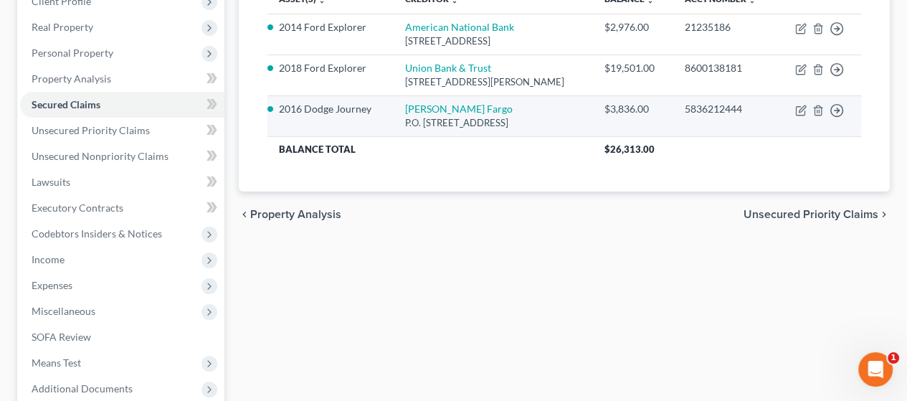
scroll to position [215, 0]
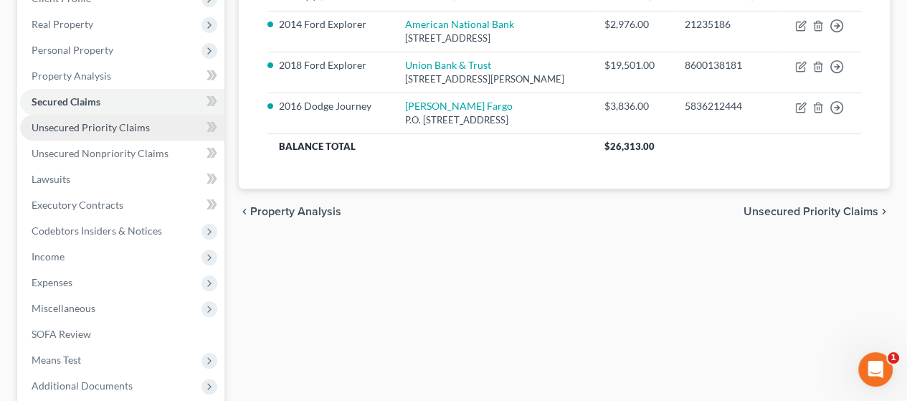
click at [155, 126] on link "Unsecured Priority Claims" at bounding box center [122, 128] width 204 height 26
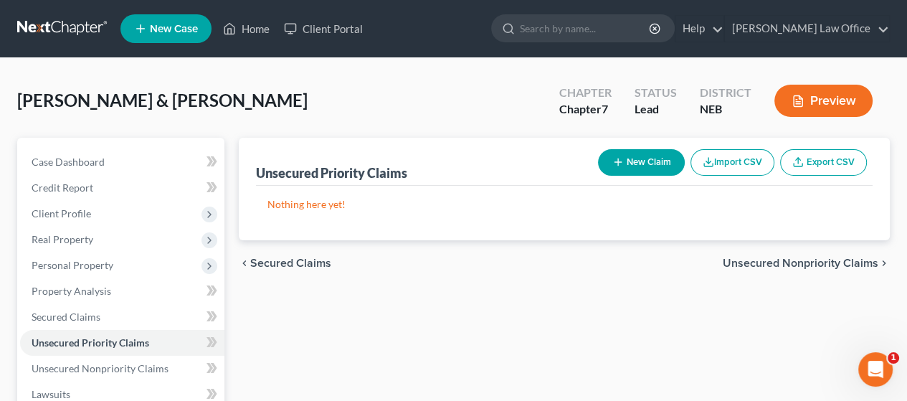
click at [640, 159] on button "New Claim" at bounding box center [641, 162] width 87 height 27
select select "2"
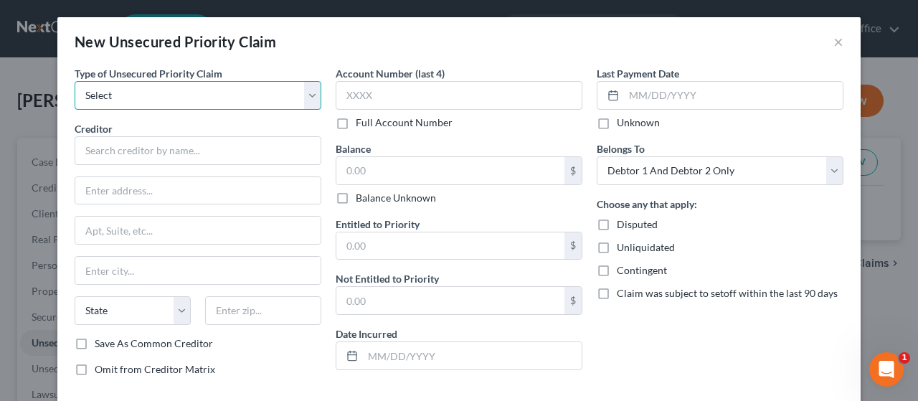
click at [304, 97] on select "Select Taxes & Other Government Units Domestic Support Obligations Extensions o…" at bounding box center [198, 95] width 247 height 29
select select "0"
click at [75, 81] on select "Select Taxes & Other Government Units Domestic Support Obligations Extensions o…" at bounding box center [198, 95] width 247 height 29
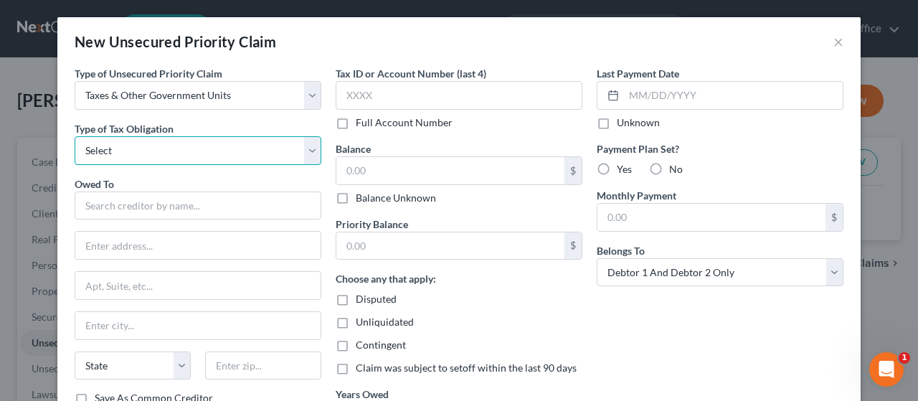
click at [304, 151] on select "Select Federal City State Franchise Tax Board Other" at bounding box center [198, 150] width 247 height 29
select select "4"
click at [75, 136] on select "Select Federal City State Franchise Tax Board Other" at bounding box center [198, 150] width 247 height 29
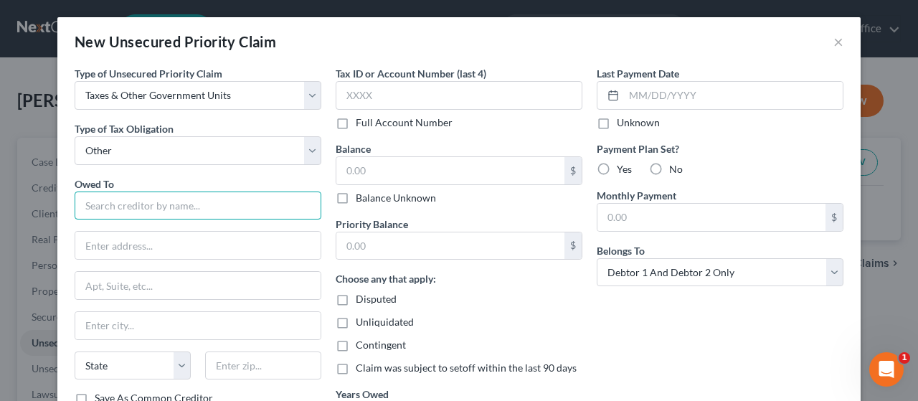
drag, startPoint x: 112, startPoint y: 206, endPoint x: 125, endPoint y: 217, distance: 16.8
click at [112, 205] on input "text" at bounding box center [198, 206] width 247 height 29
type input "Department of Education/Nelnet"
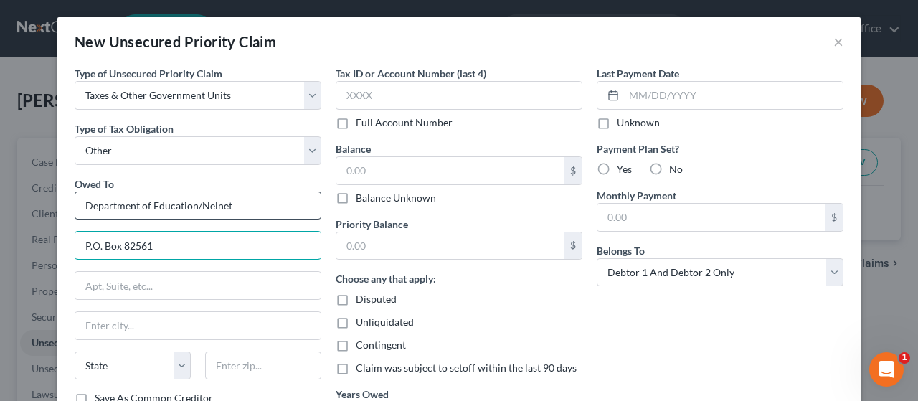
type input "P.O. Box 82561"
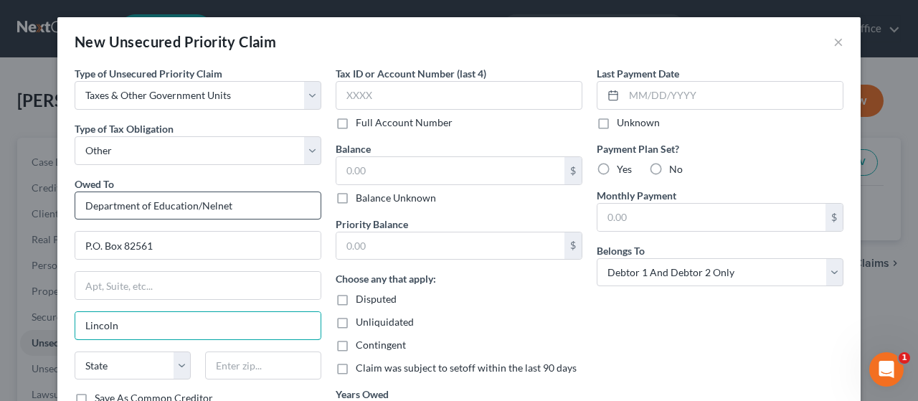
type input "Lincoln"
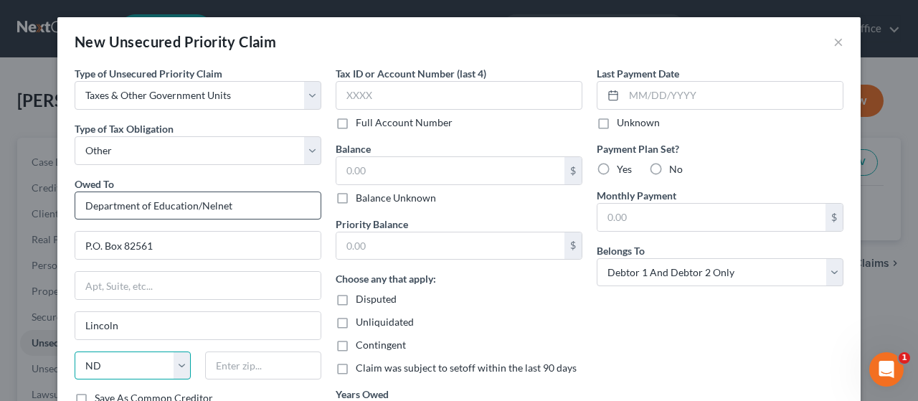
select select "30"
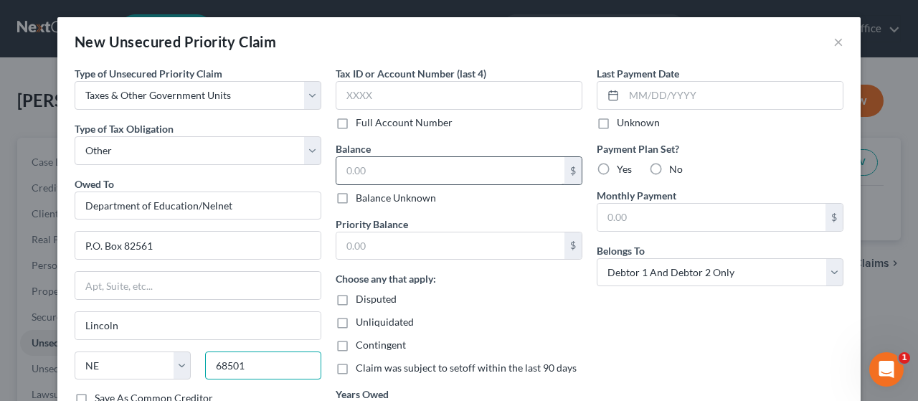
type input "68501"
click at [383, 171] on input "text" at bounding box center [450, 170] width 228 height 27
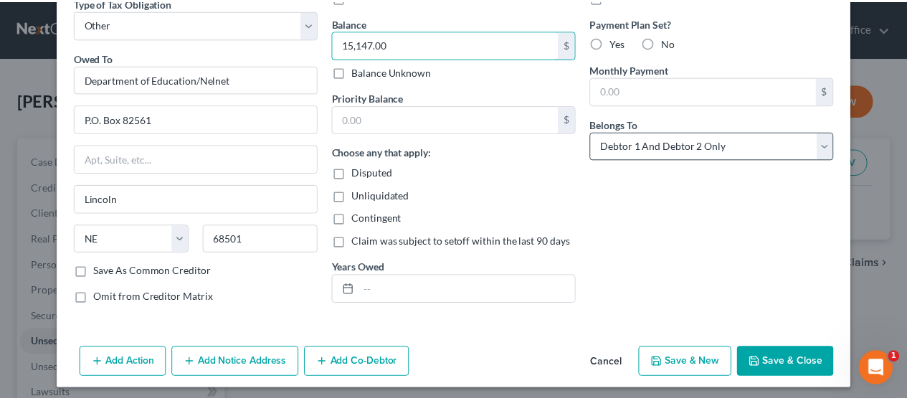
scroll to position [130, 0]
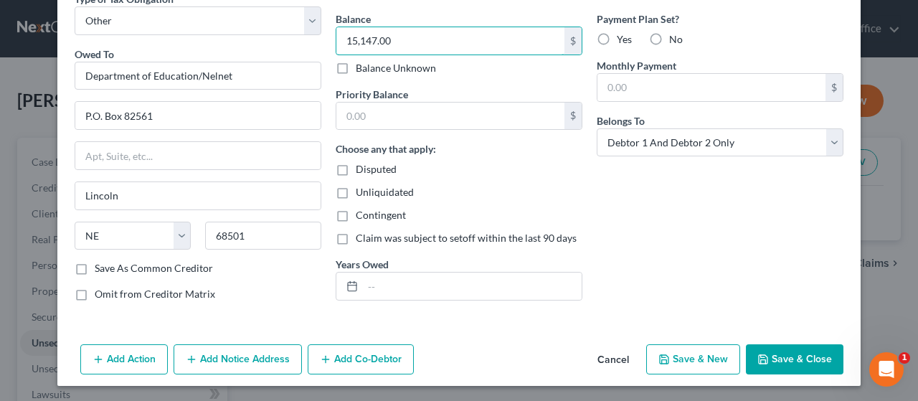
type input "15,147.00"
click at [798, 358] on button "Save & Close" at bounding box center [795, 359] width 98 height 30
type input "0.00"
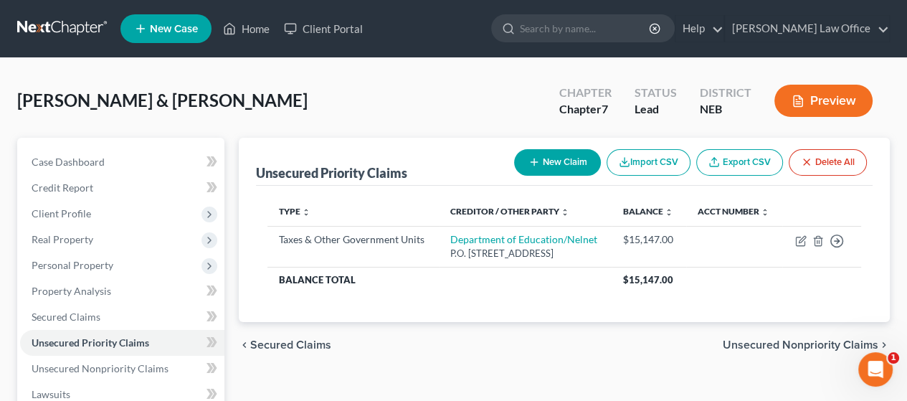
click at [809, 339] on span "Unsecured Nonpriority Claims" at bounding box center [801, 344] width 156 height 11
